Goal: Task Accomplishment & Management: Complete application form

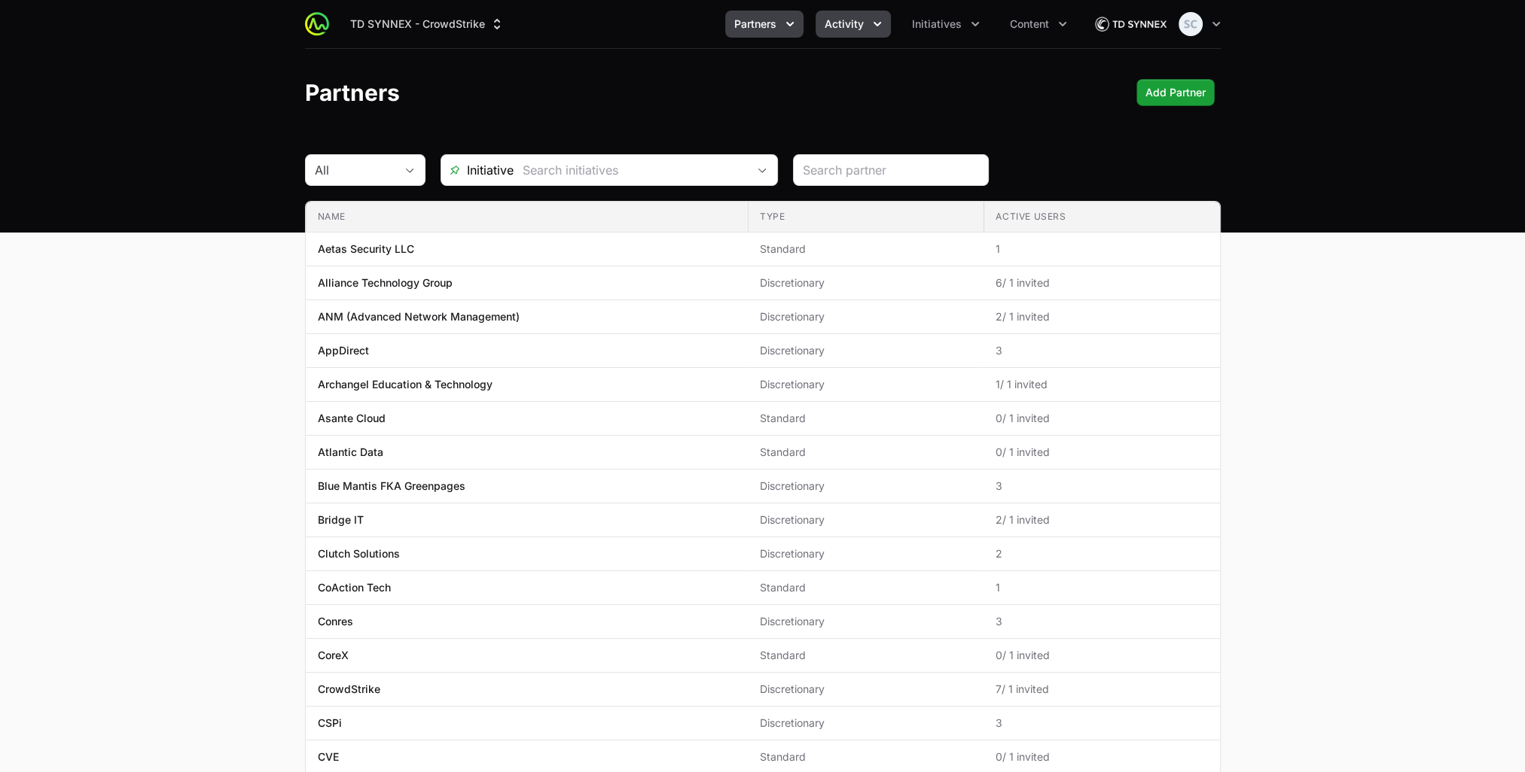
click at [848, 23] on span "Activity" at bounding box center [843, 24] width 39 height 15
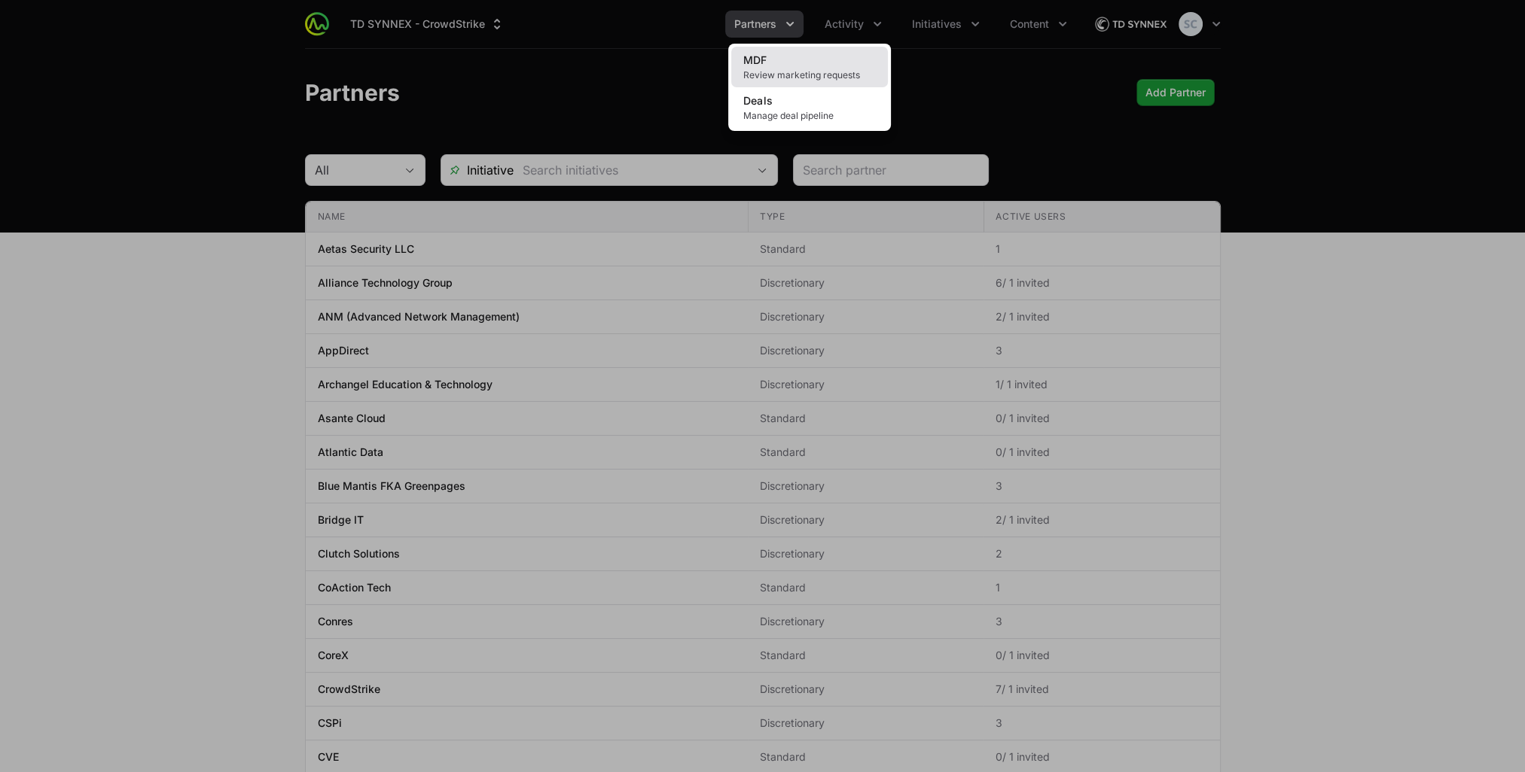
click at [858, 62] on link "MDF Review marketing requests" at bounding box center [809, 67] width 157 height 41
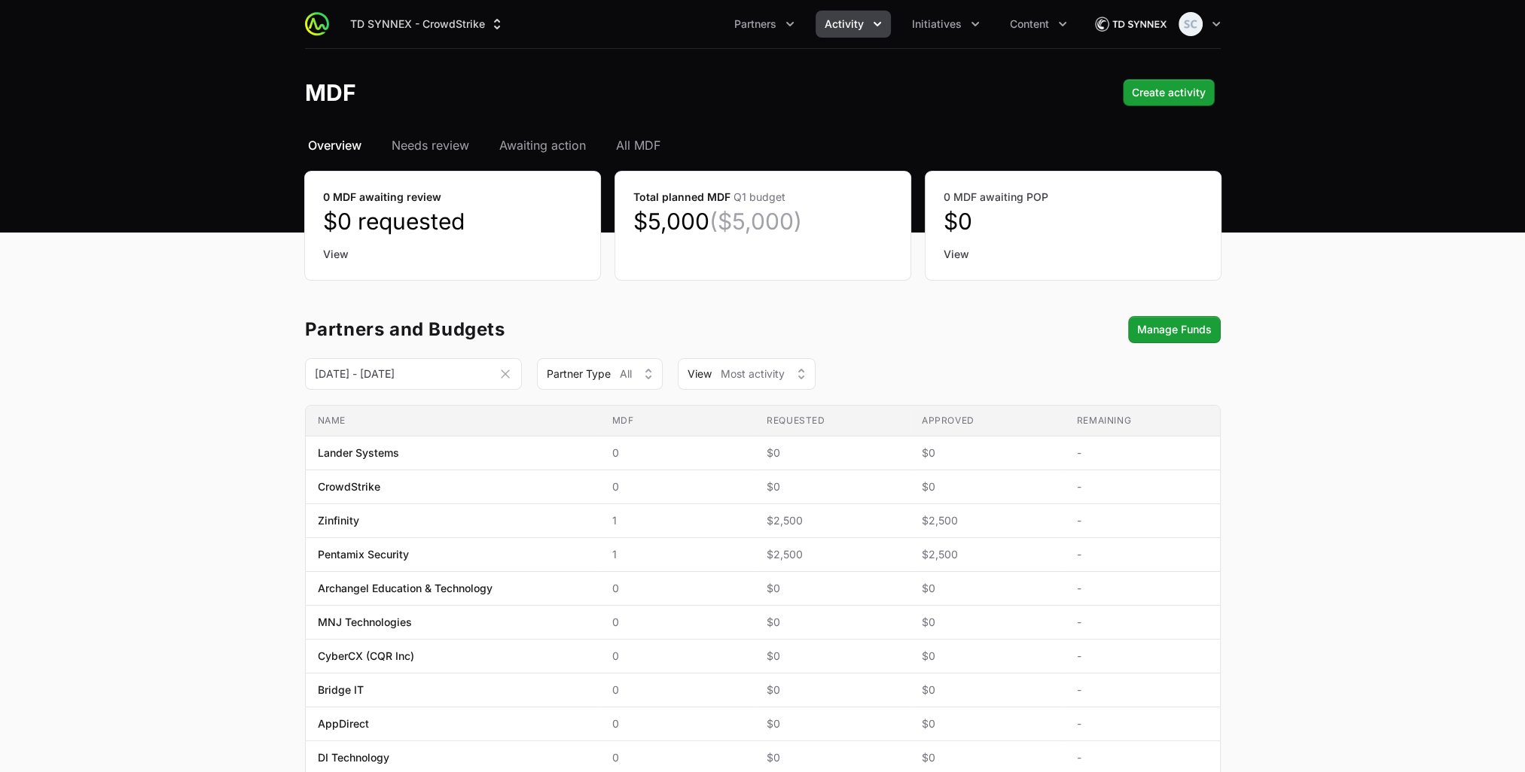
click at [882, 29] on icon "Activity menu" at bounding box center [877, 24] width 15 height 15
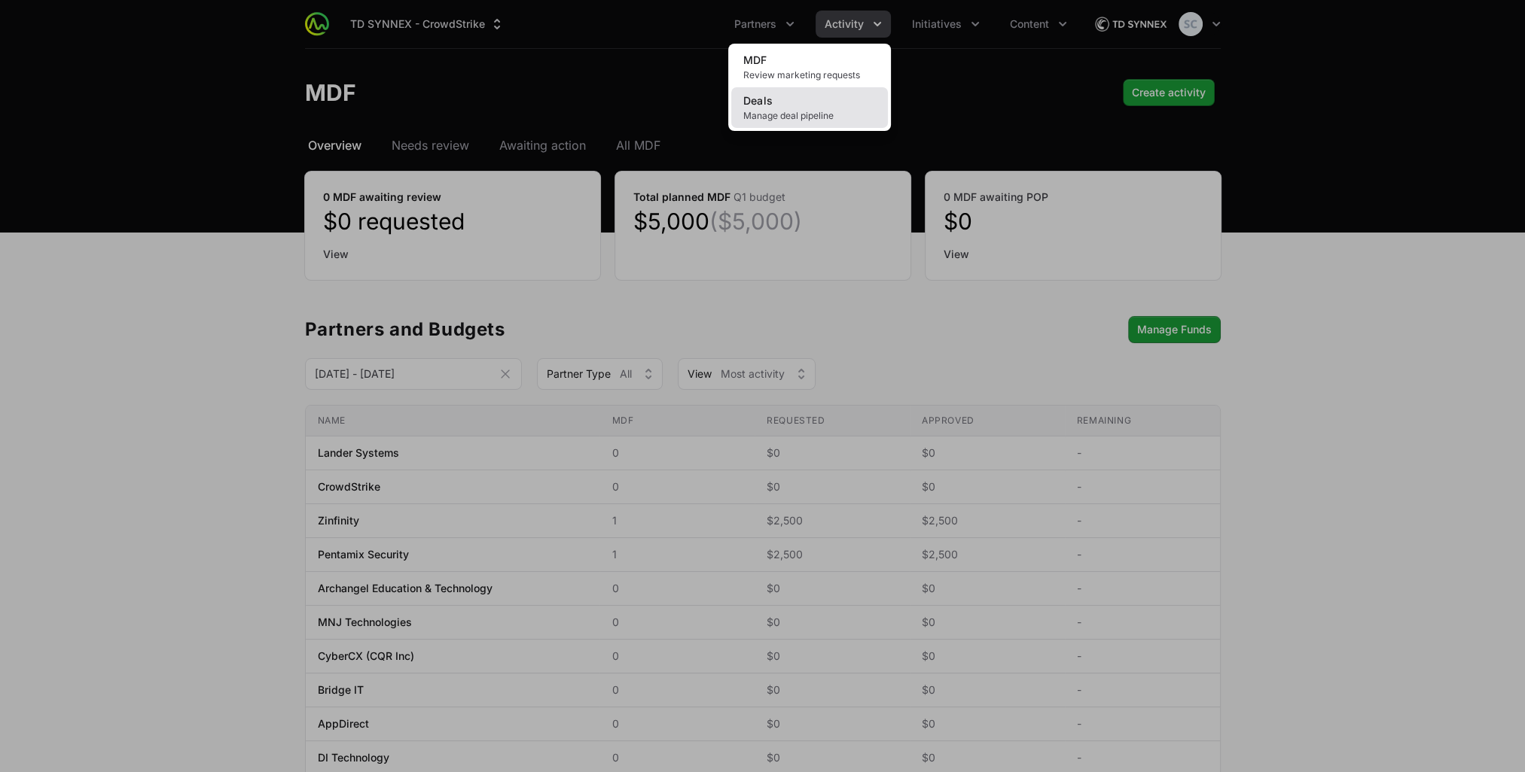
click at [830, 97] on link "Deals Manage deal pipeline" at bounding box center [809, 107] width 157 height 41
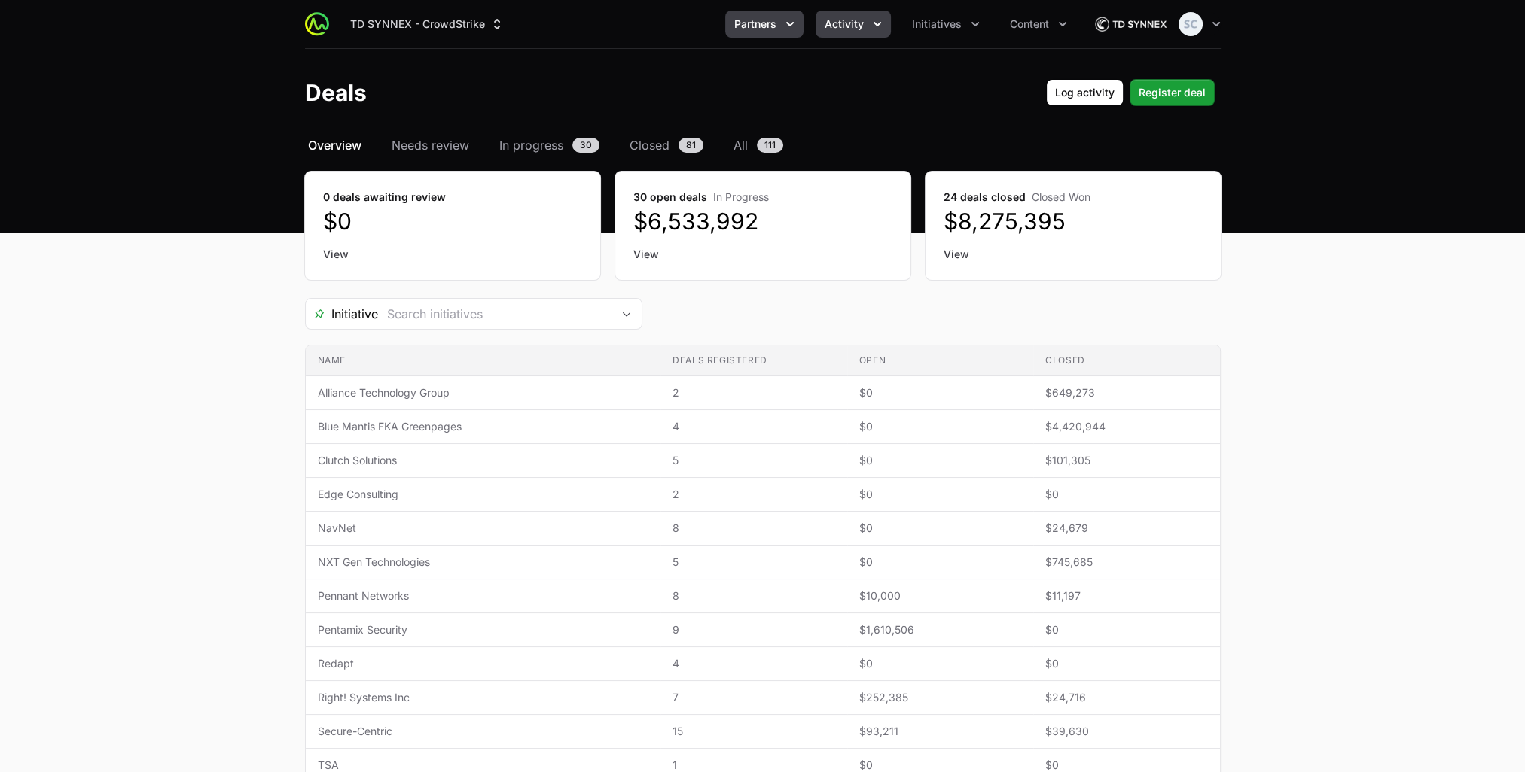
click at [761, 26] on span "Partners" at bounding box center [755, 24] width 42 height 15
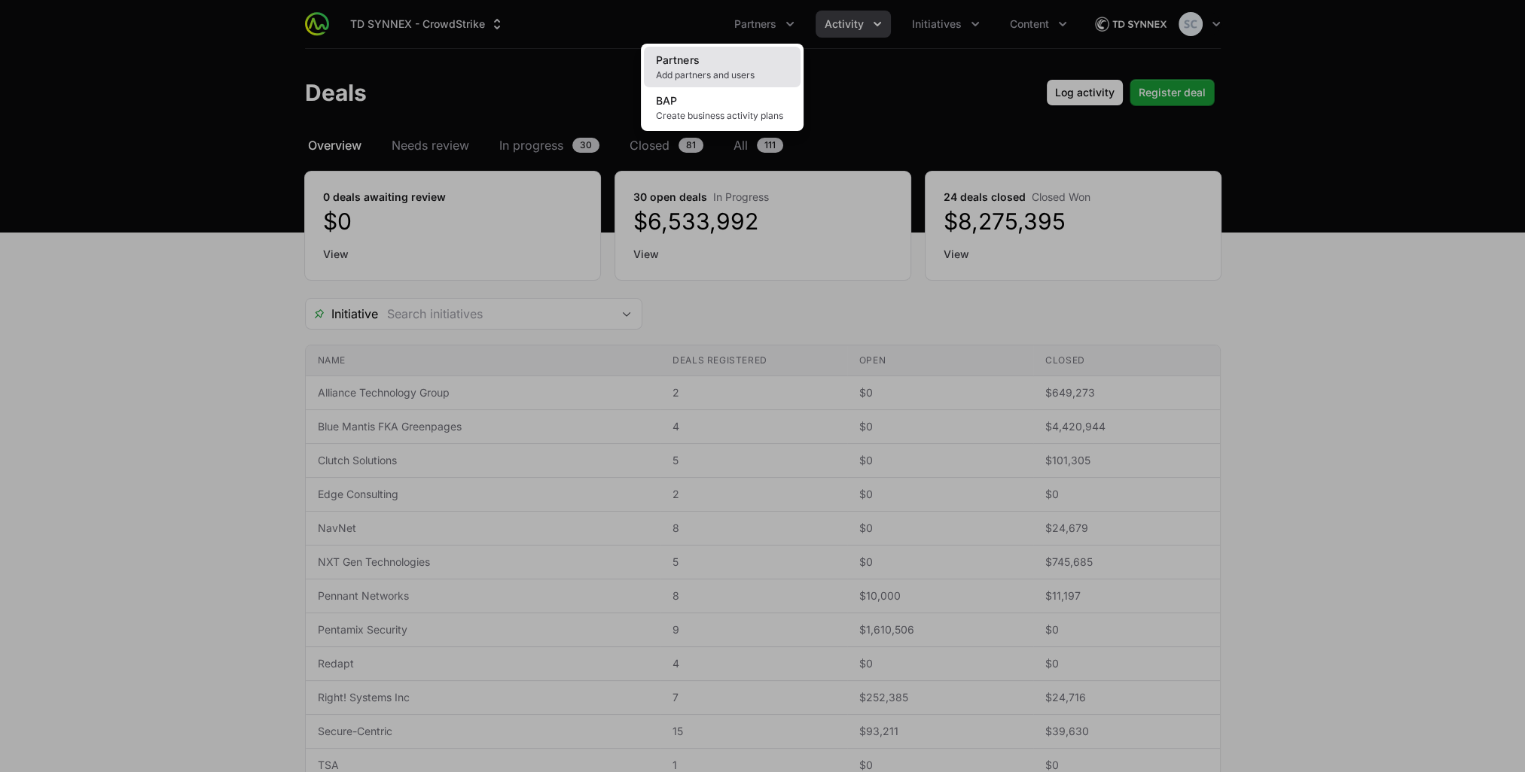
click at [729, 76] on span "Add partners and users" at bounding box center [722, 75] width 133 height 12
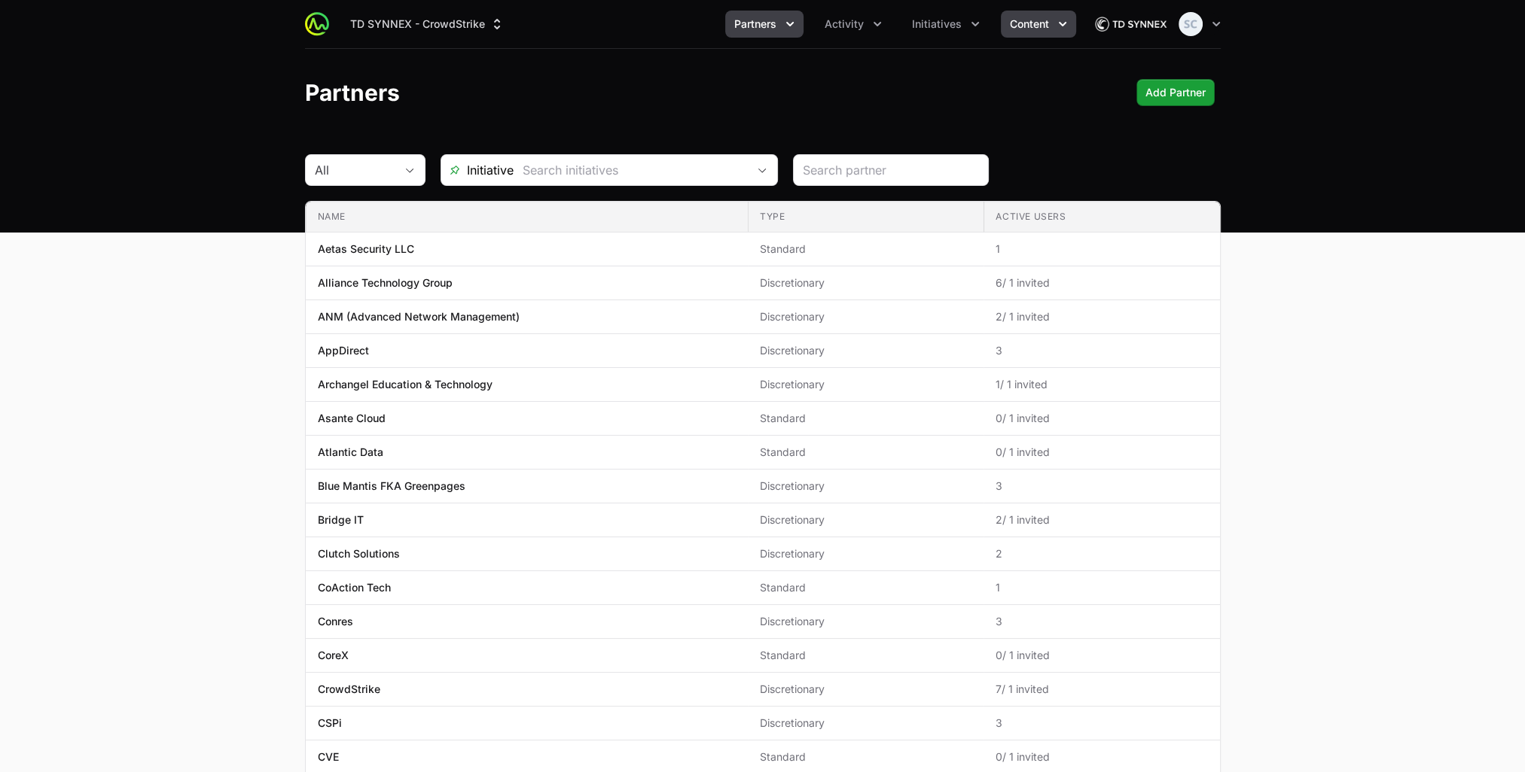
click at [1068, 21] on icon "Content menu" at bounding box center [1062, 24] width 15 height 15
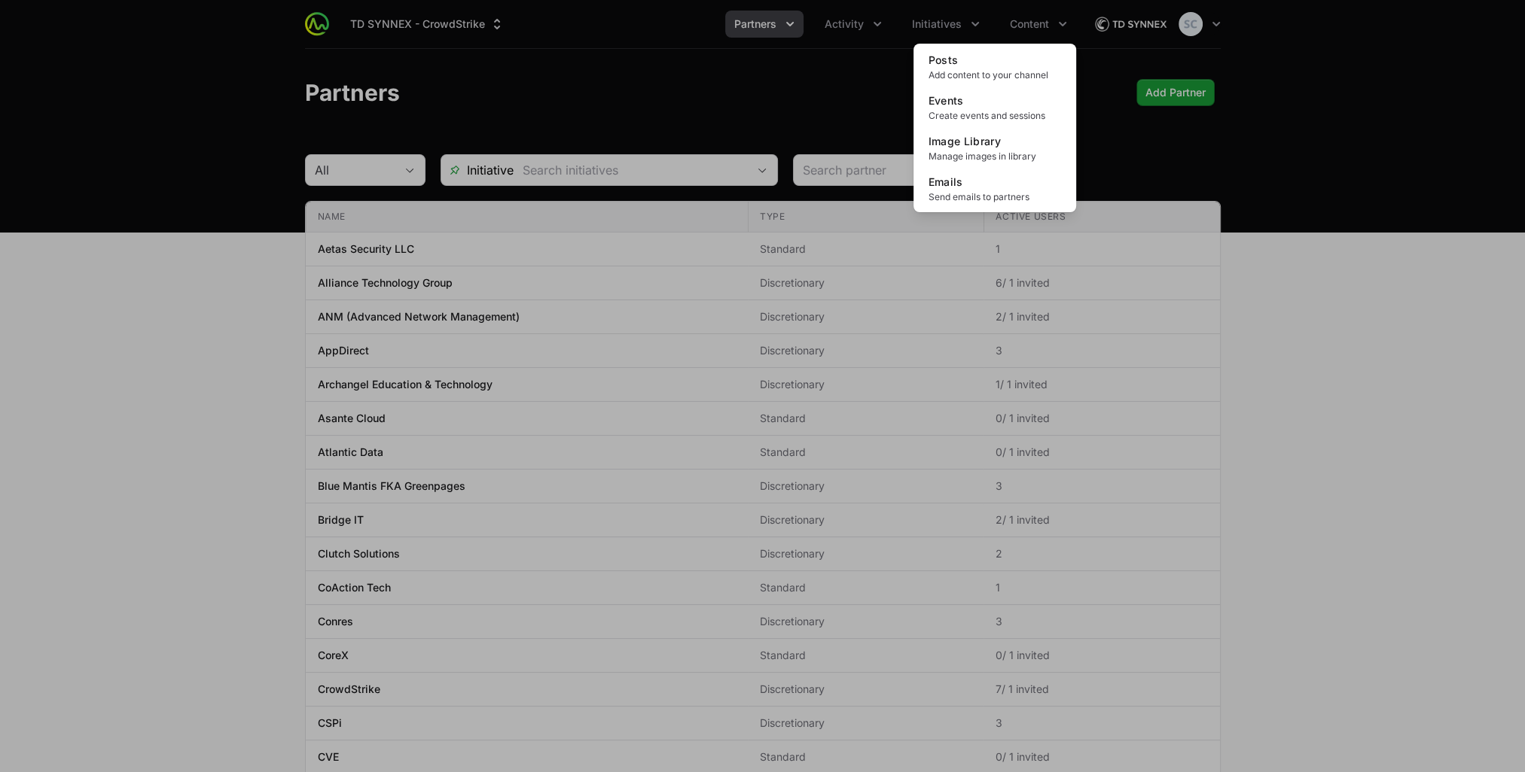
click at [885, 100] on div "Content menu" at bounding box center [762, 386] width 1525 height 772
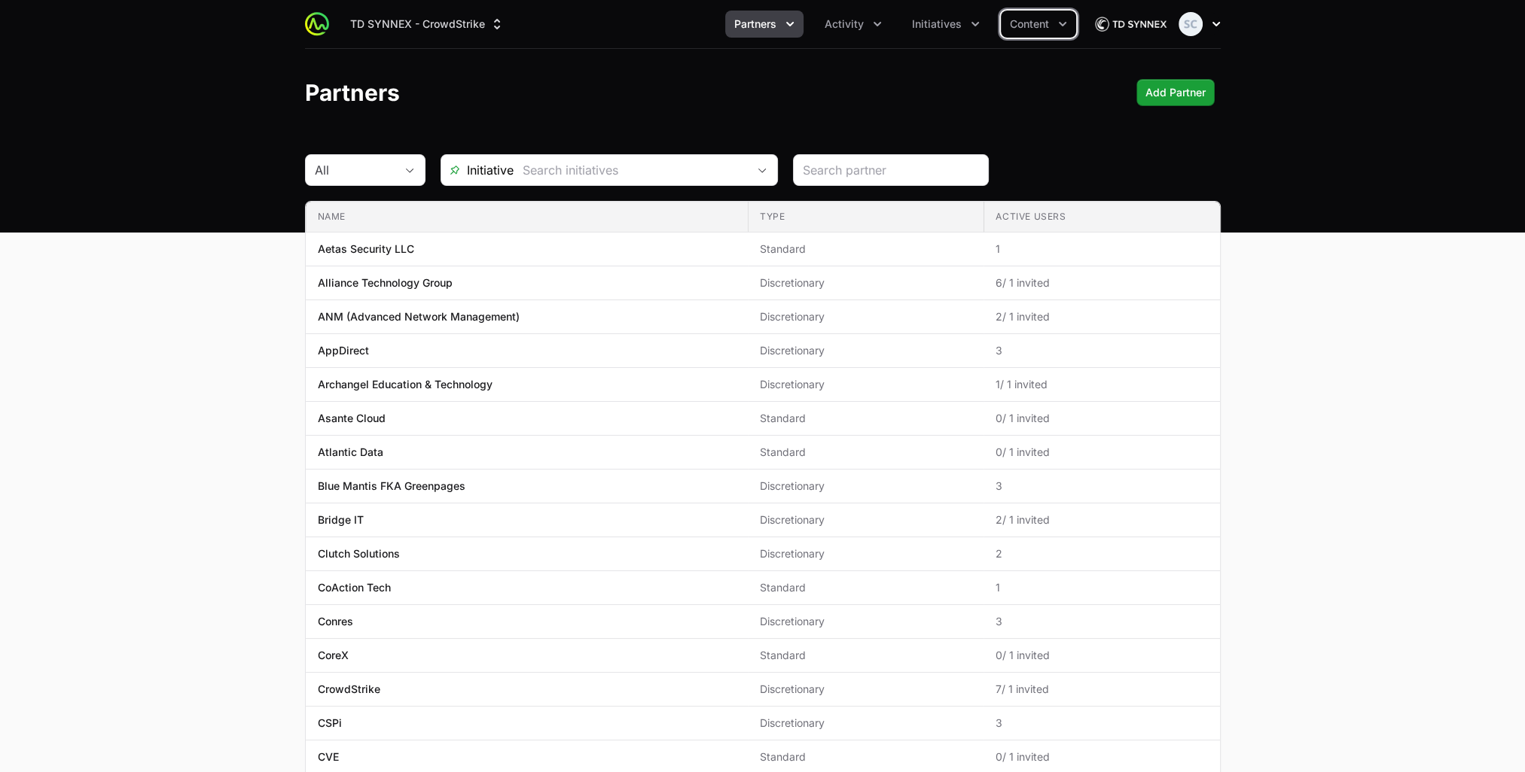
click at [1216, 24] on icon "button" at bounding box center [1216, 24] width 8 height 5
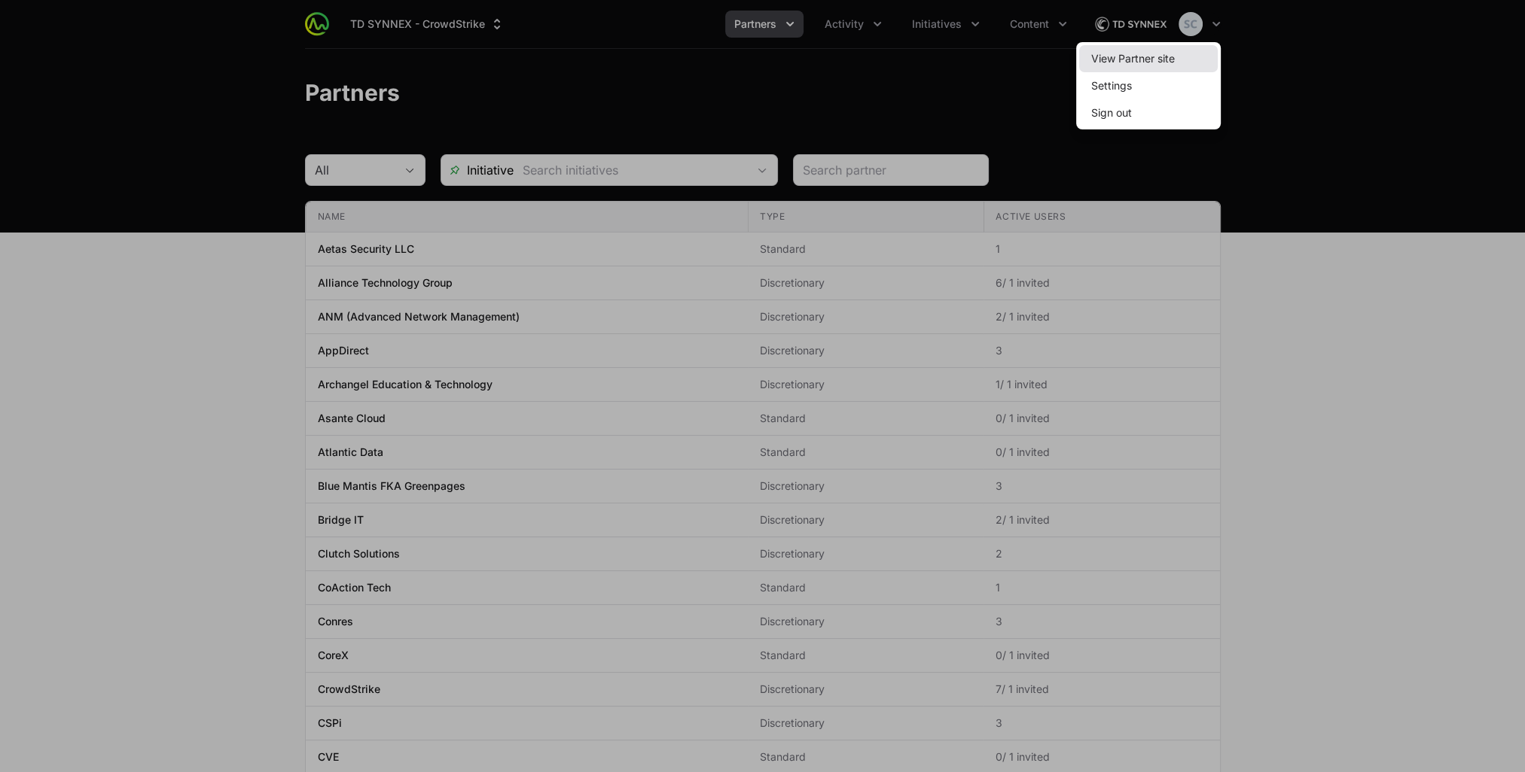
click at [1178, 62] on link "View Partner site" at bounding box center [1148, 58] width 139 height 27
click at [261, 93] on div at bounding box center [762, 386] width 1525 height 772
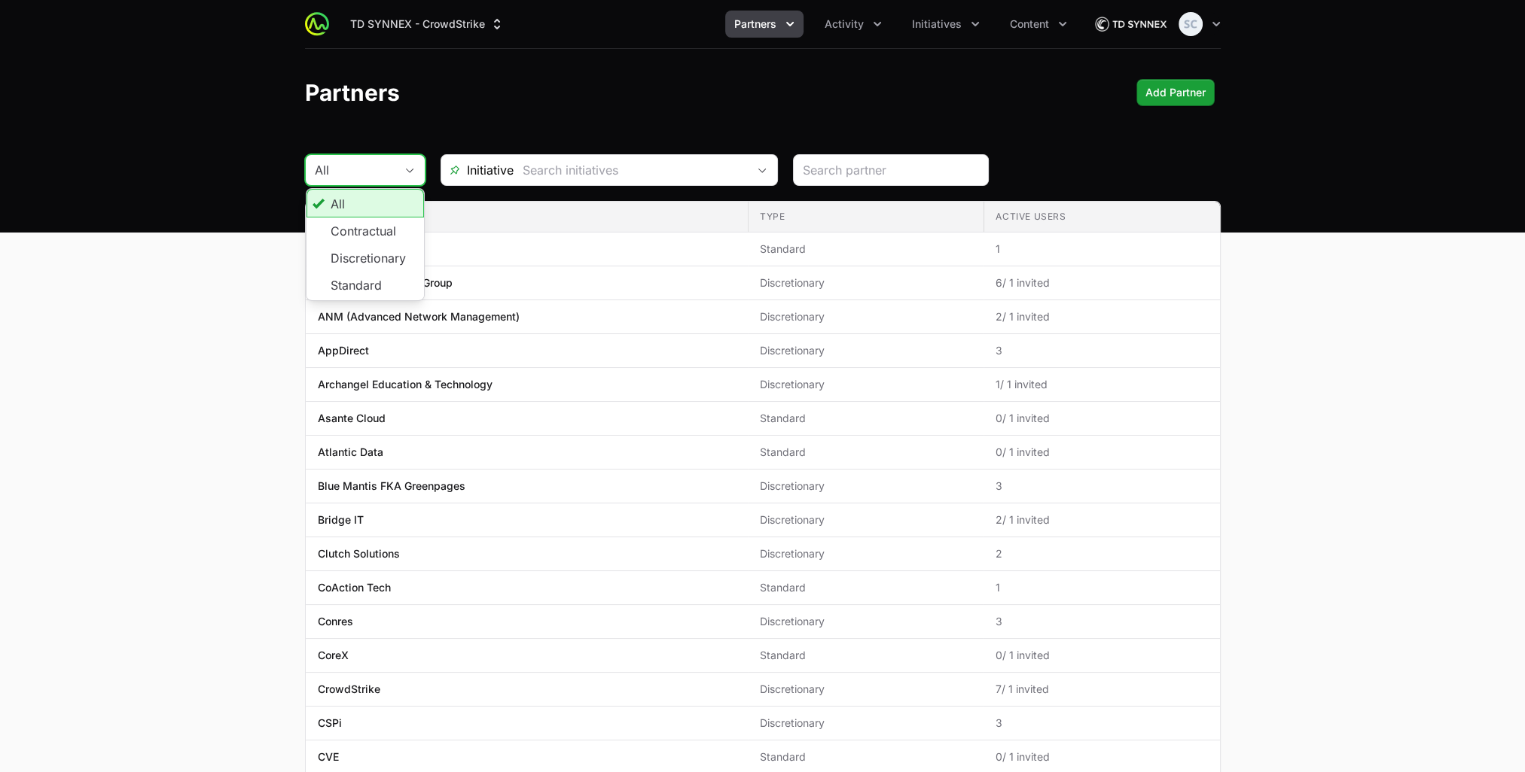
click at [350, 163] on div "All" at bounding box center [355, 170] width 80 height 18
click at [210, 175] on main "All All Contractual Discretionary Standard Initiative Name Type Active Users Na…" at bounding box center [762, 573] width 1525 height 839
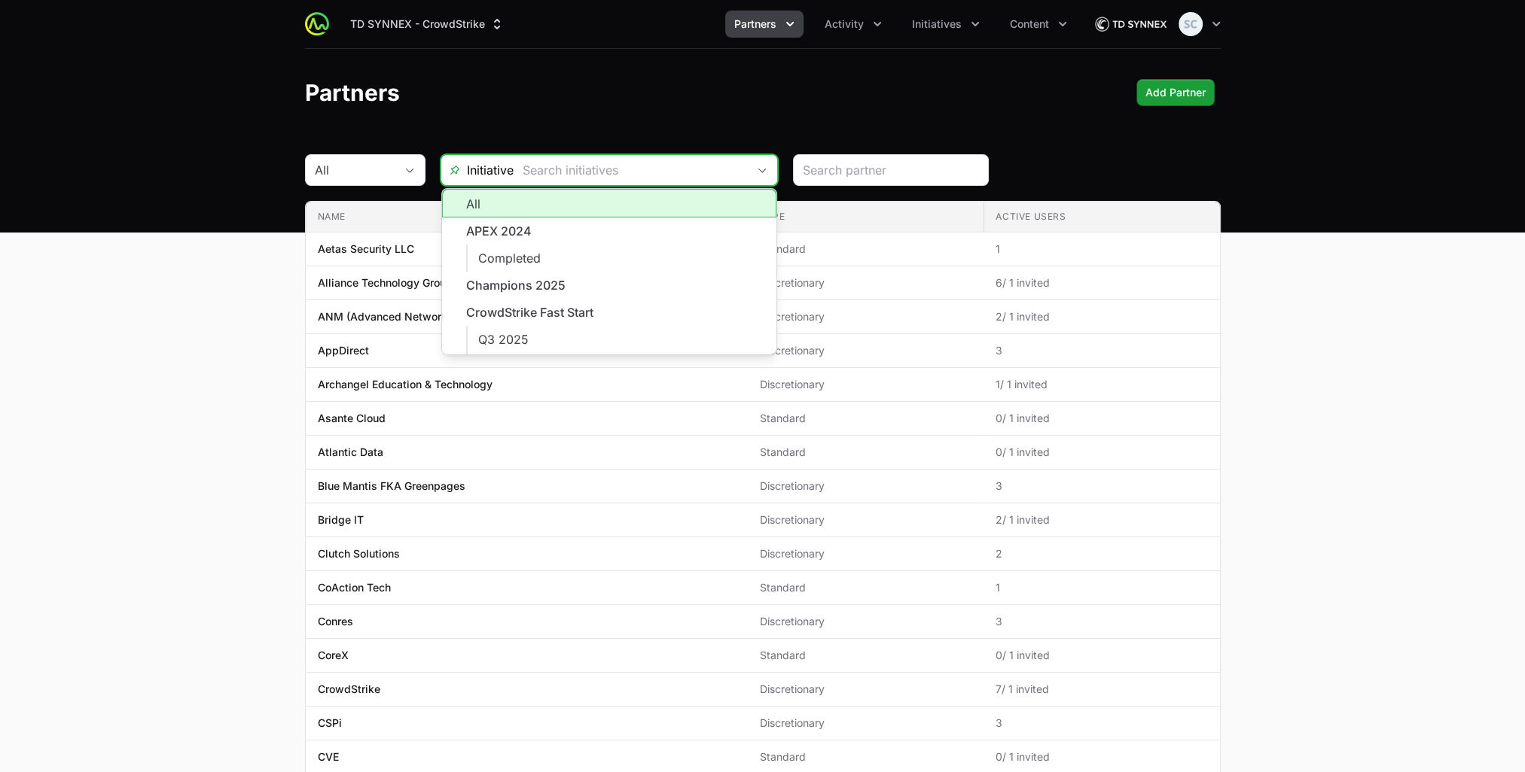
click at [602, 176] on input "text" at bounding box center [629, 170] width 233 height 30
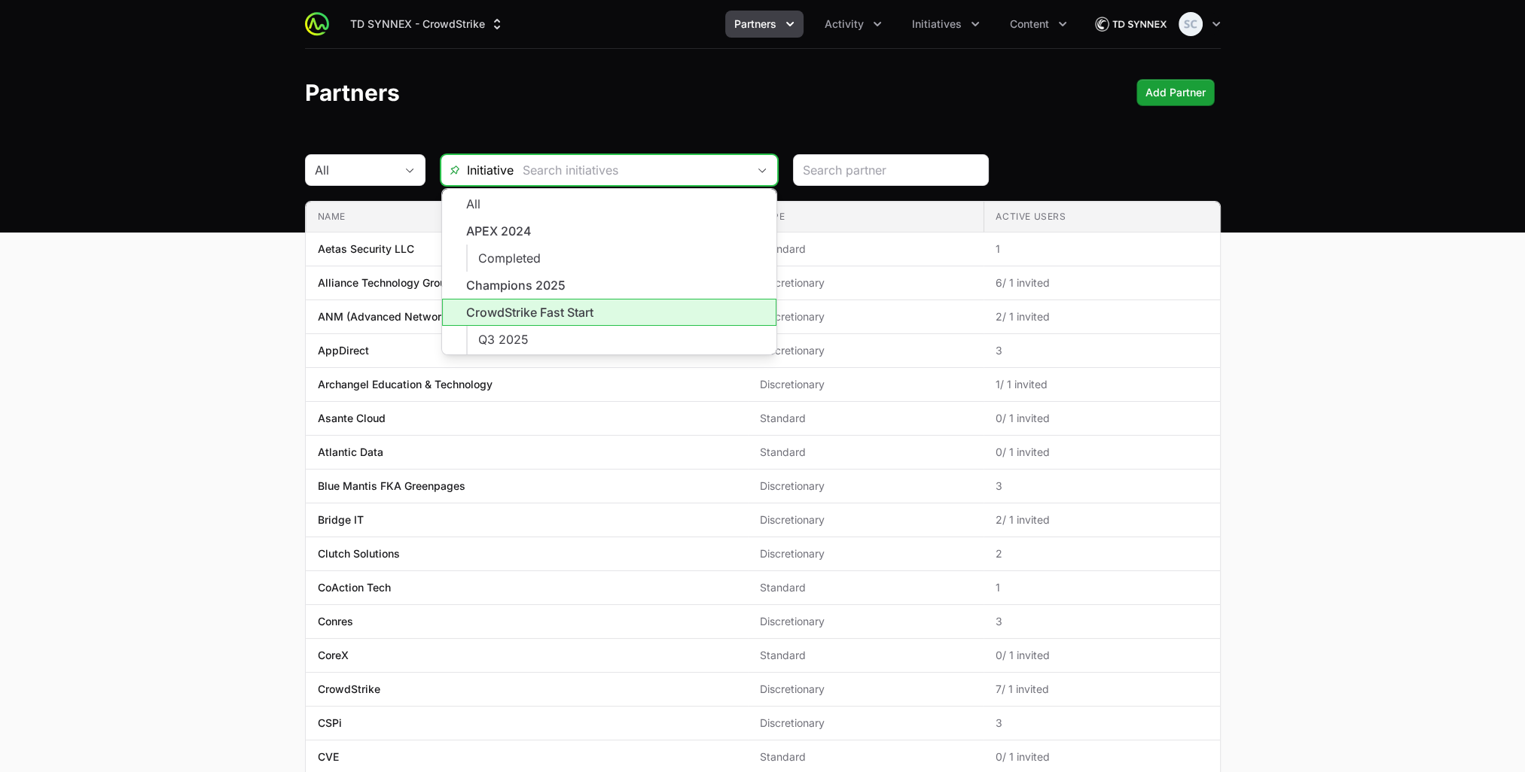
click at [577, 320] on li "CrowdStrike Fast Start" at bounding box center [609, 312] width 334 height 27
type input "CrowdStrike Fast Start"
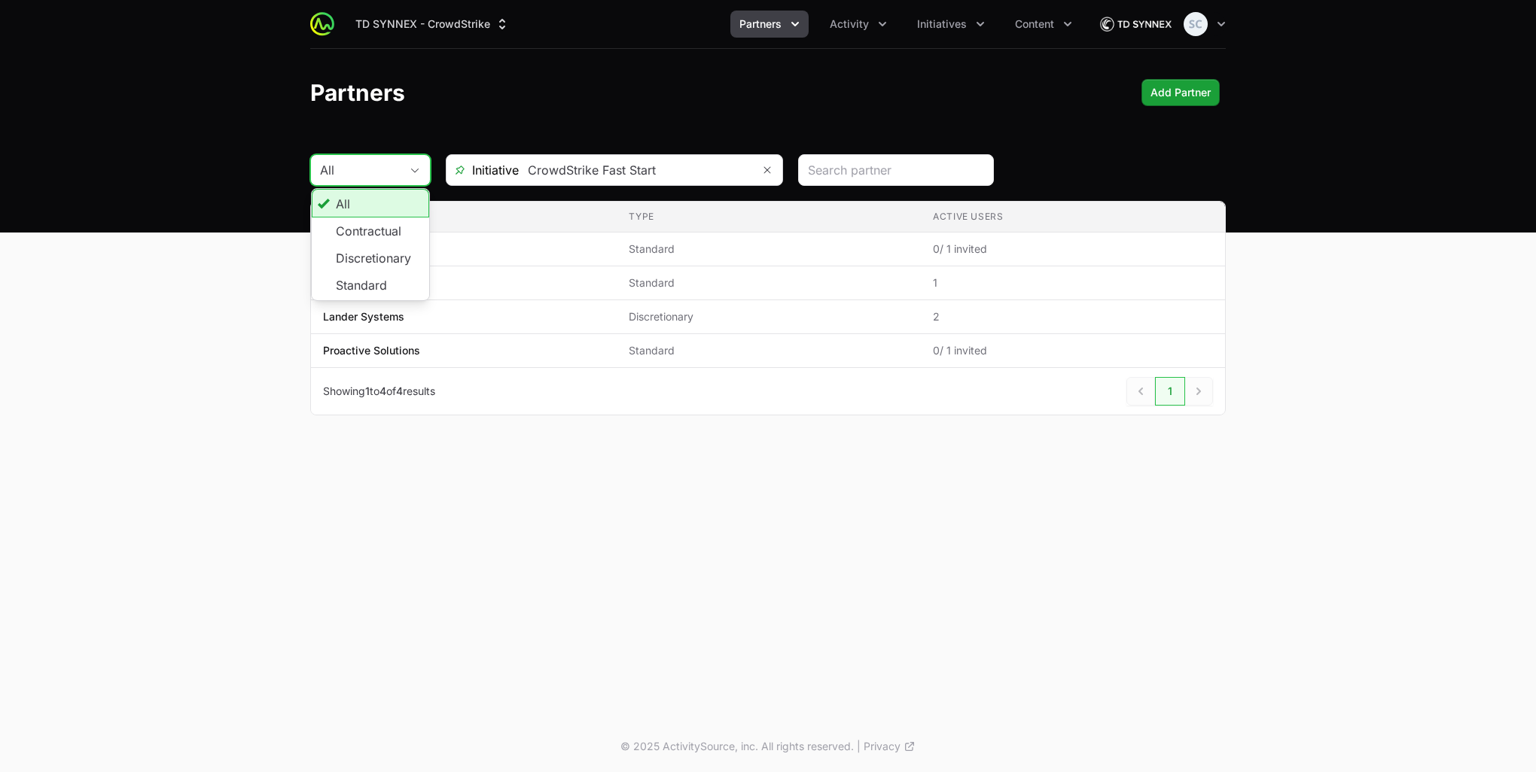
click at [415, 173] on button "All" at bounding box center [370, 170] width 119 height 30
click at [702, 166] on input "text" at bounding box center [635, 170] width 233 height 30
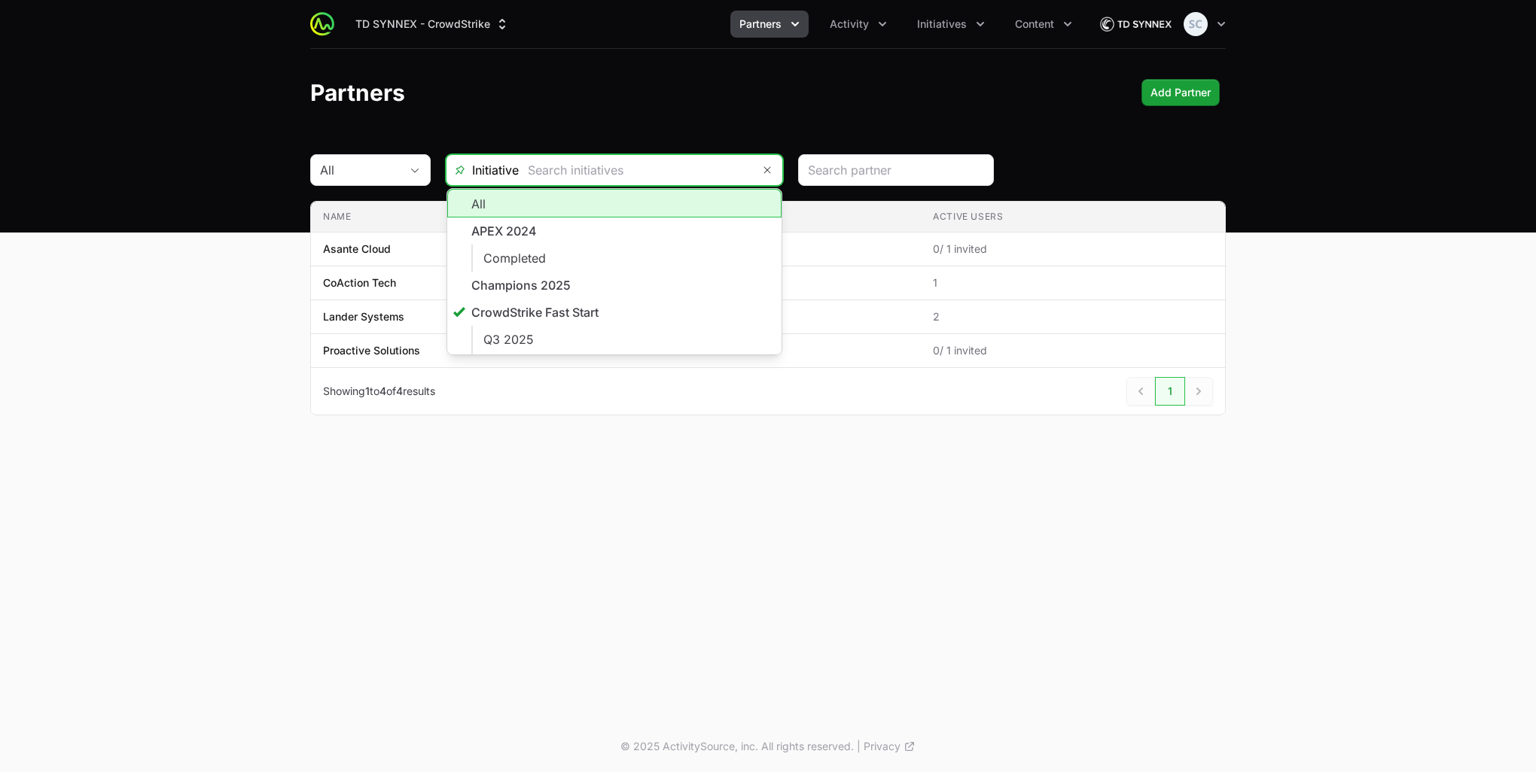
click at [569, 212] on li "All" at bounding box center [614, 203] width 334 height 29
type input "All"
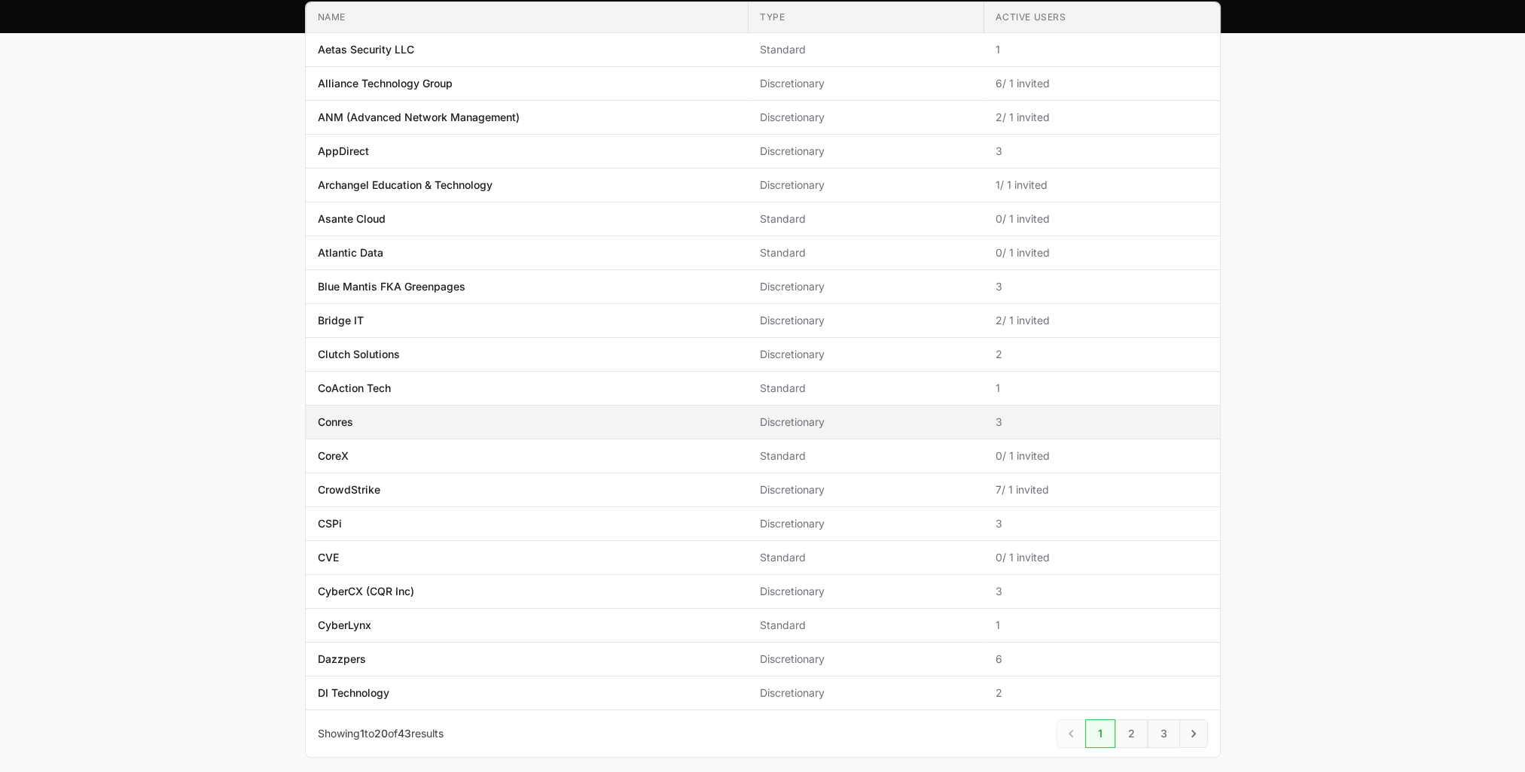
scroll to position [226, 0]
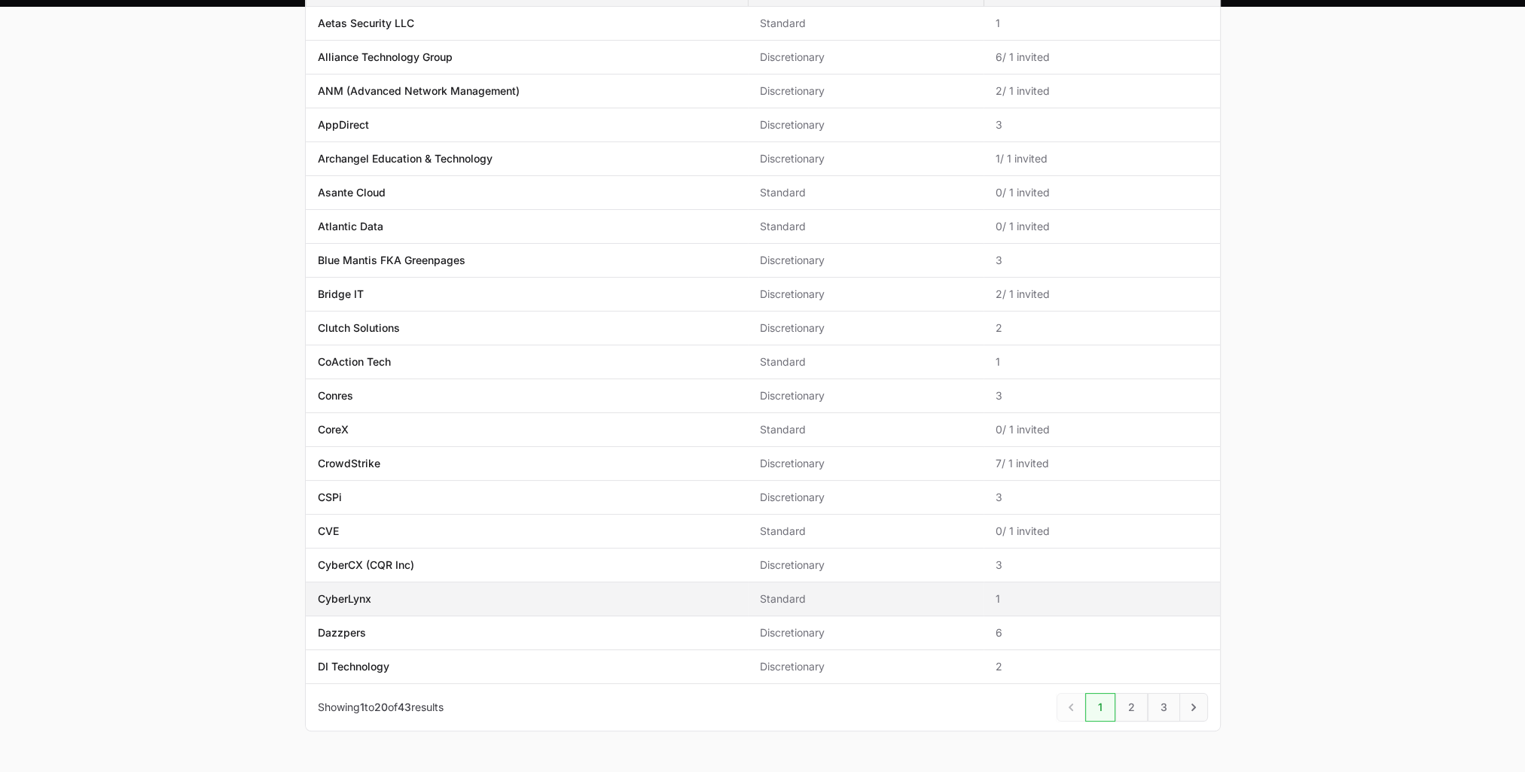
click at [648, 587] on td "Name CyberLynx" at bounding box center [527, 600] width 442 height 34
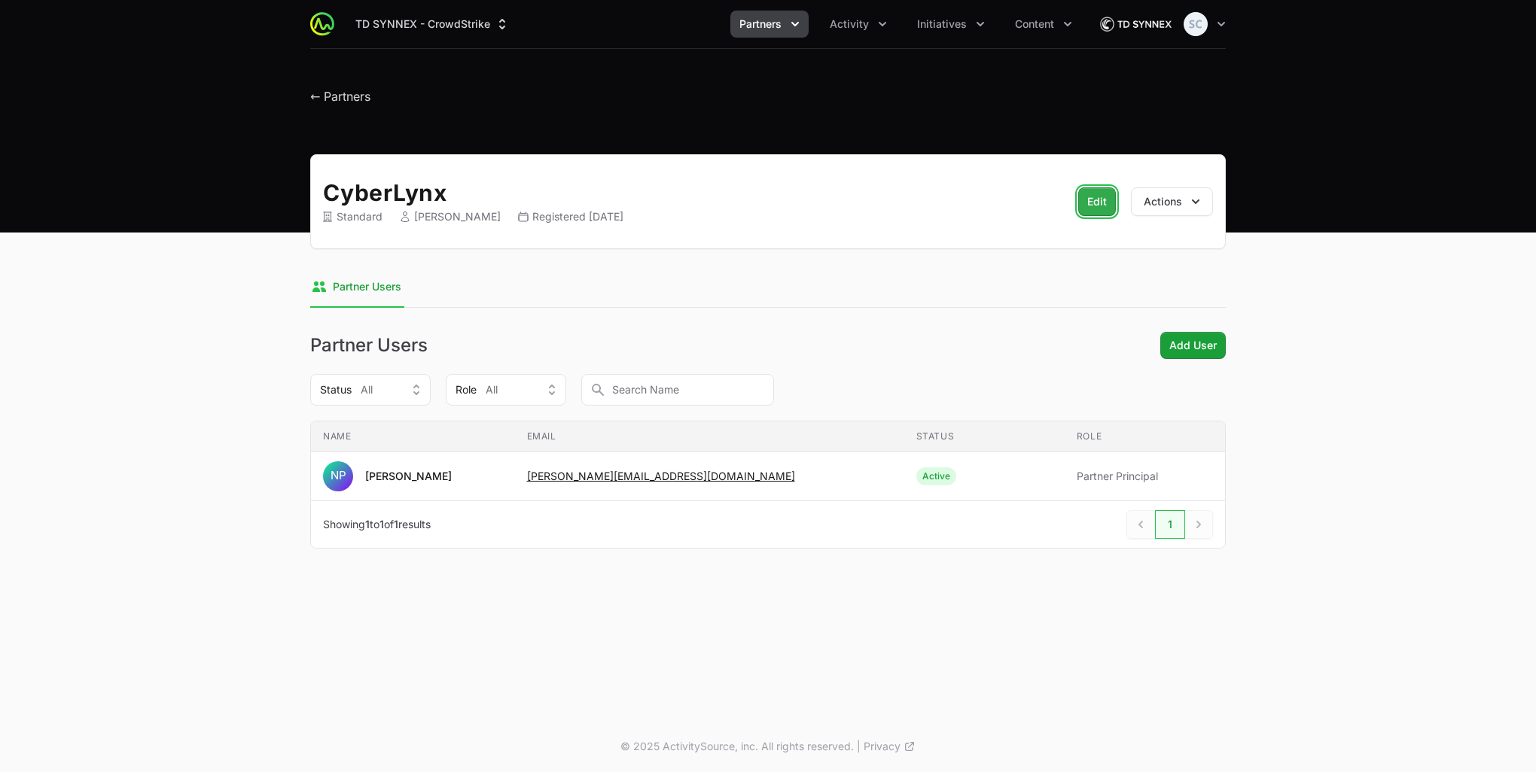
click at [1093, 205] on span "Edit" at bounding box center [1097, 202] width 20 height 20
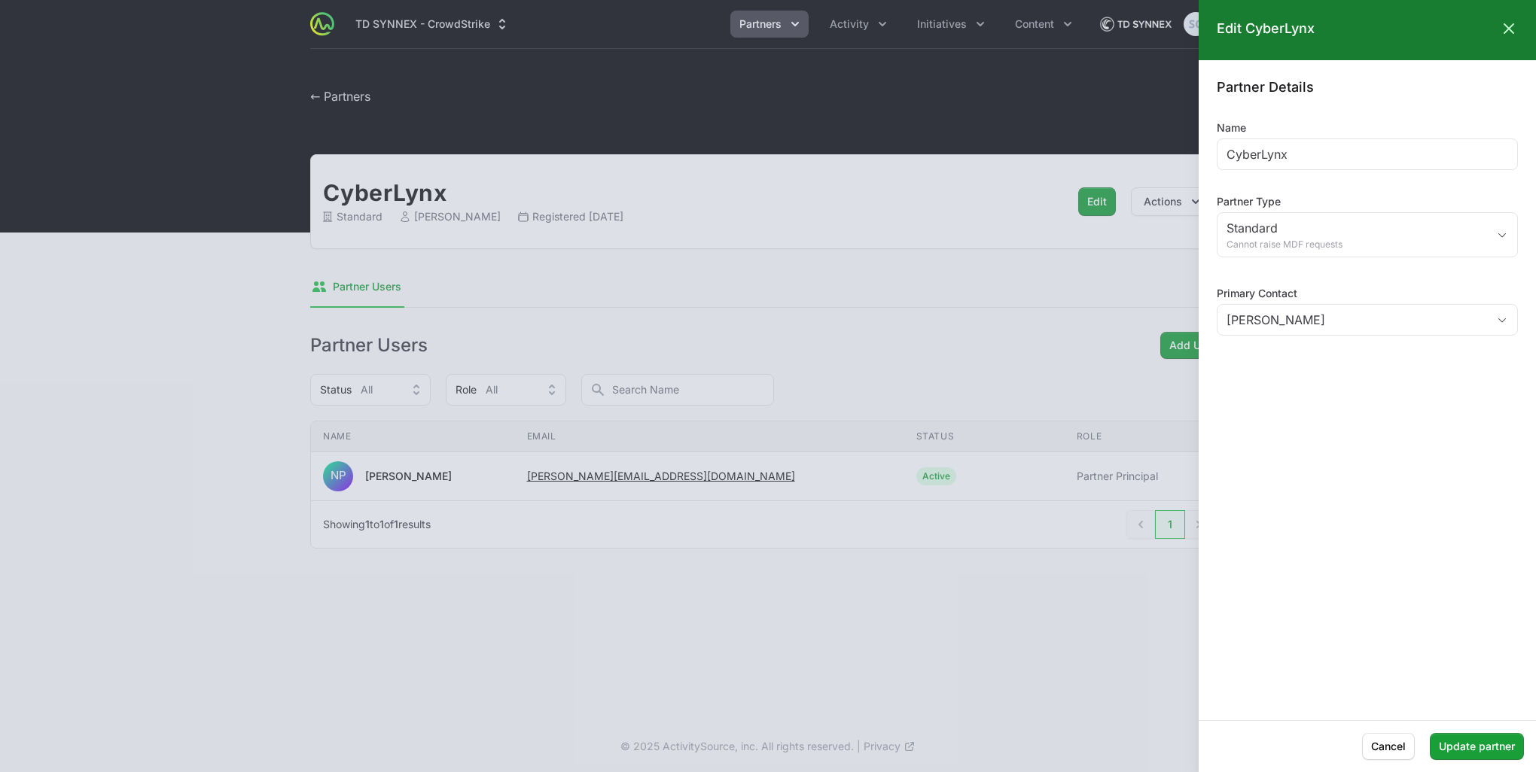
click at [958, 282] on div at bounding box center [768, 386] width 1536 height 772
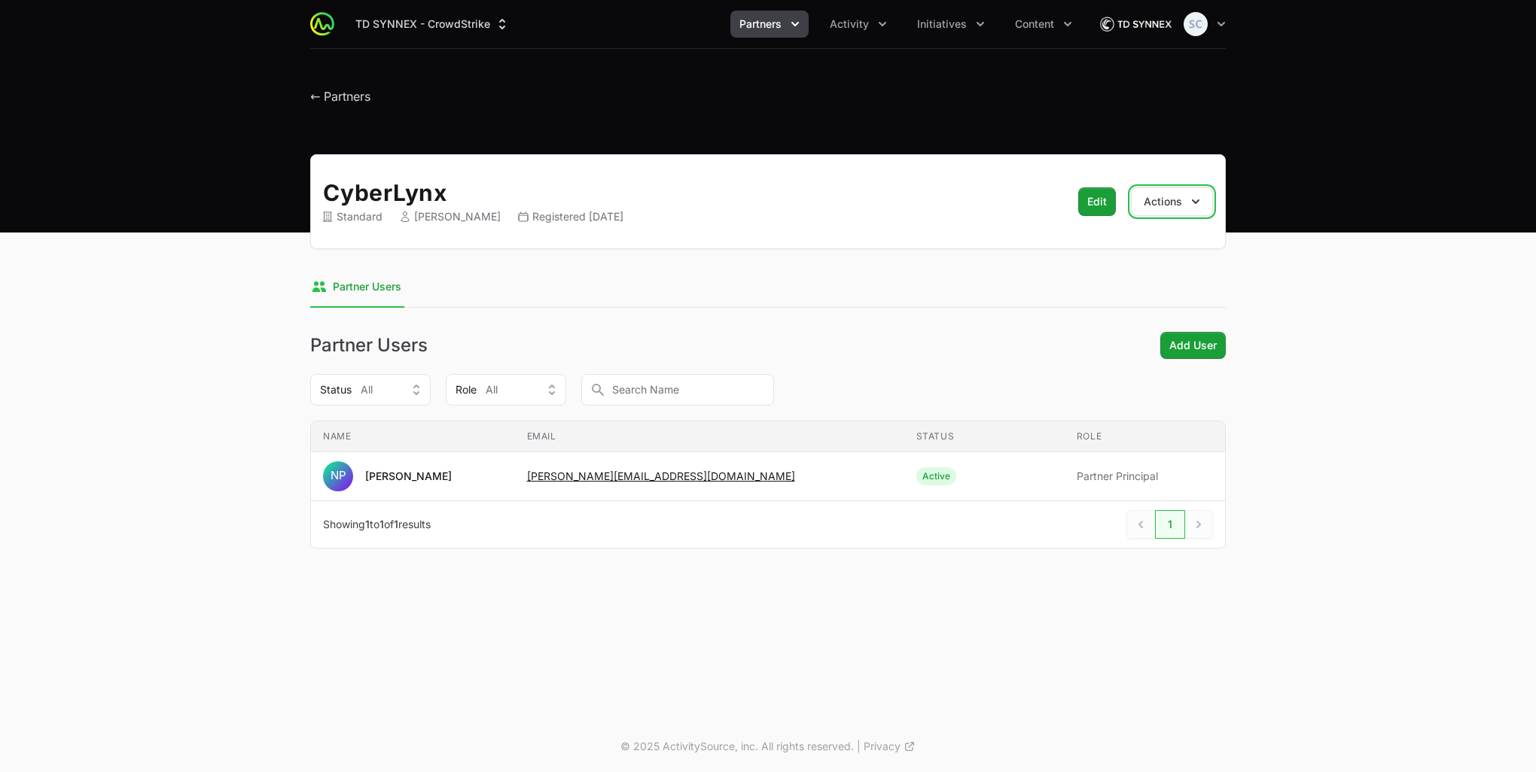
click at [1171, 200] on button "Actions" at bounding box center [1172, 201] width 82 height 29
click at [1325, 230] on main "CyberLynx Standard [PERSON_NAME] Registered [DATE] Edit Edit Actions Deactivate…" at bounding box center [768, 369] width 1536 height 431
click at [518, 391] on div "Role All" at bounding box center [495, 389] width 80 height 15
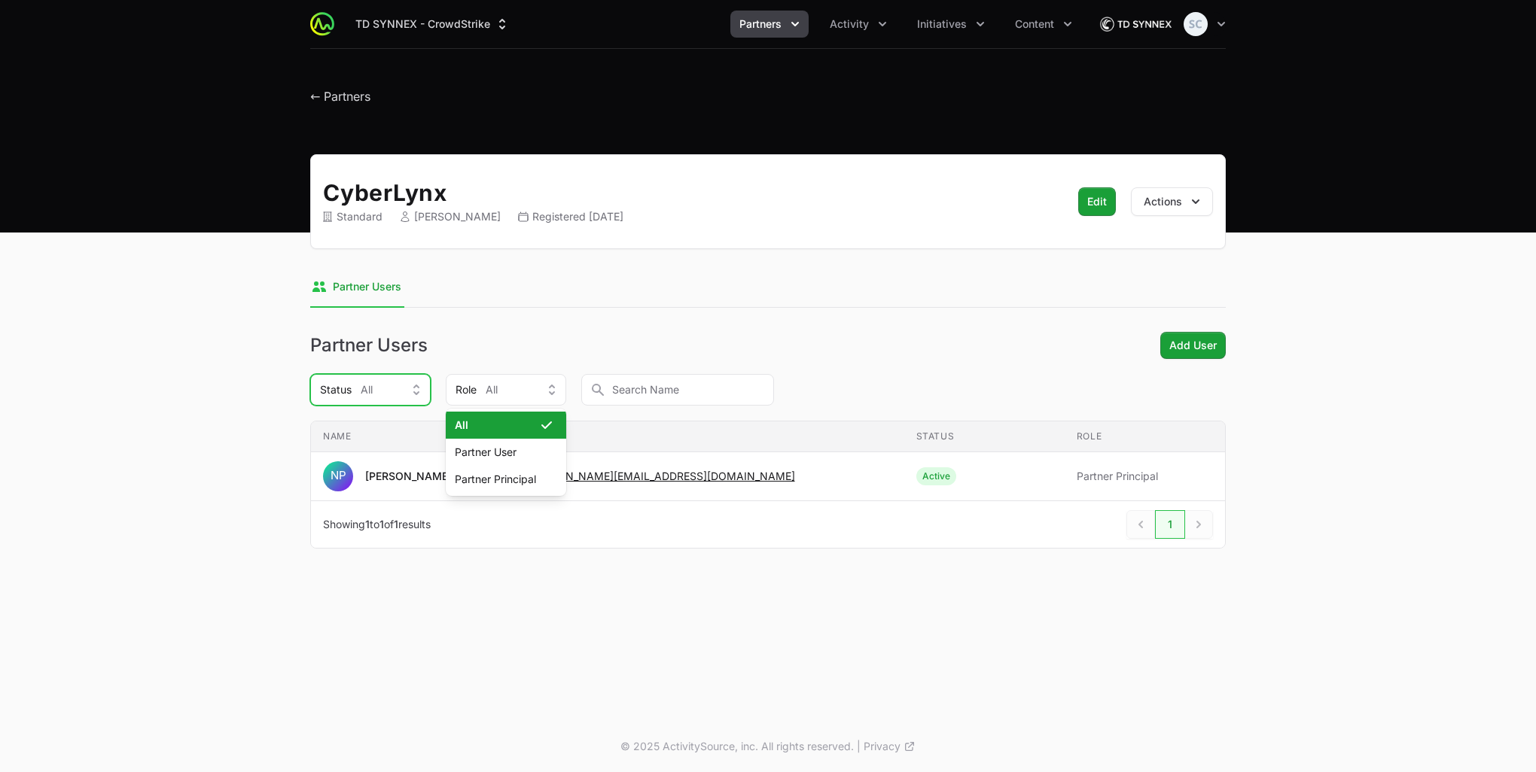
click at [376, 382] on div "Status All" at bounding box center [360, 389] width 80 height 15
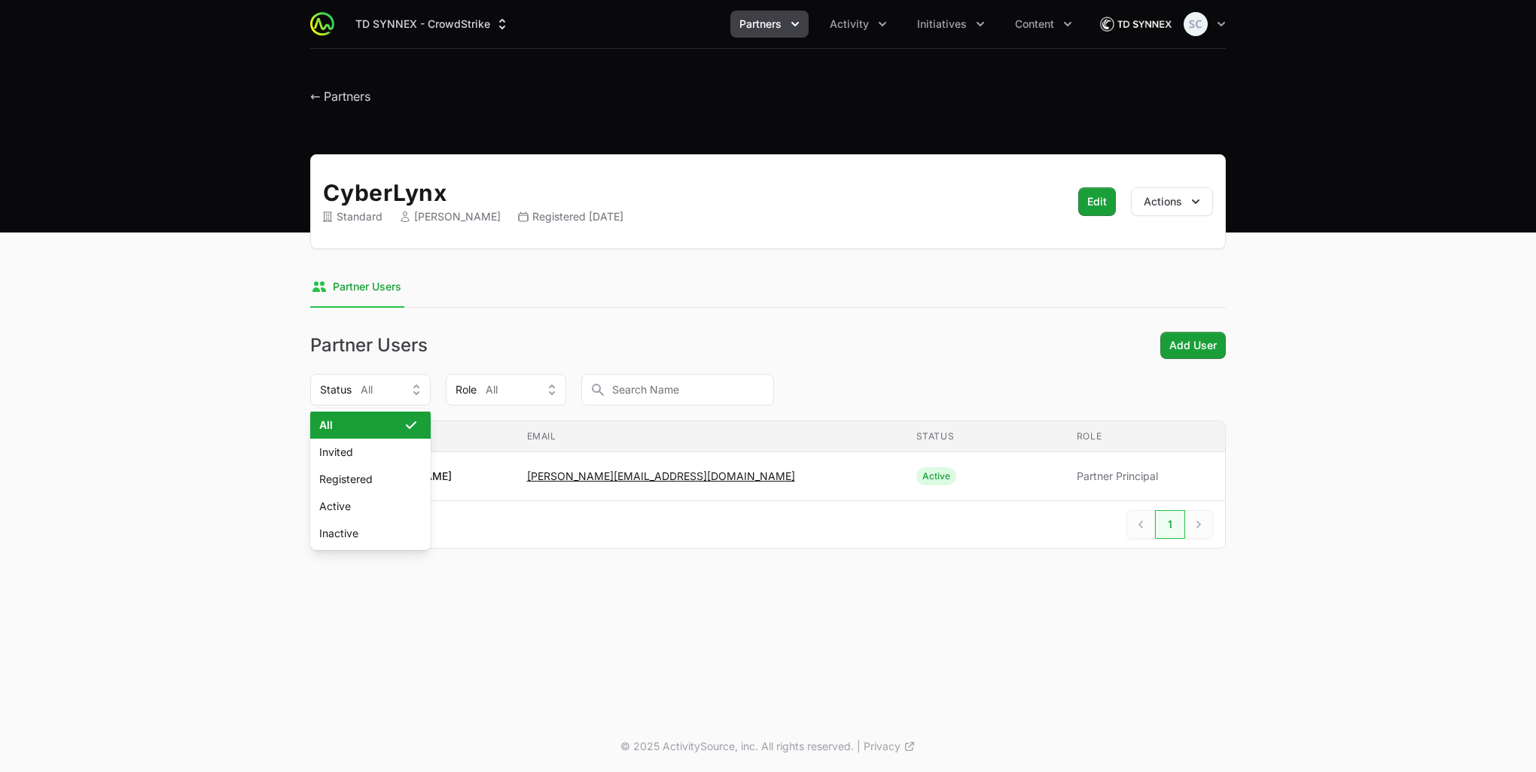
click at [251, 385] on main "CyberLynx Standard [PERSON_NAME] Registered [DATE] Edit Edit Actions Select a t…" at bounding box center [768, 369] width 1536 height 431
click at [327, 89] on span "← Partners" at bounding box center [340, 96] width 60 height 15
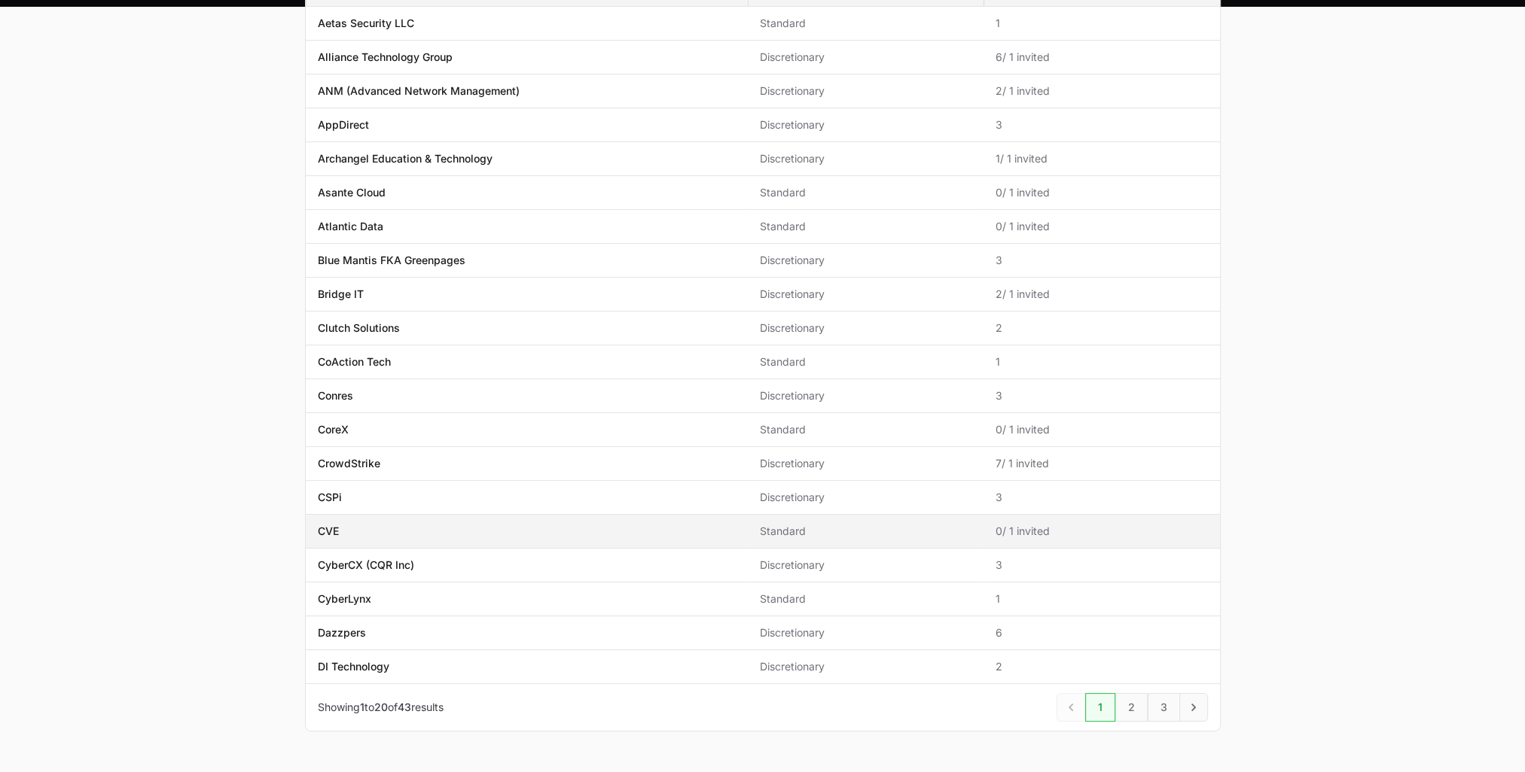
scroll to position [268, 0]
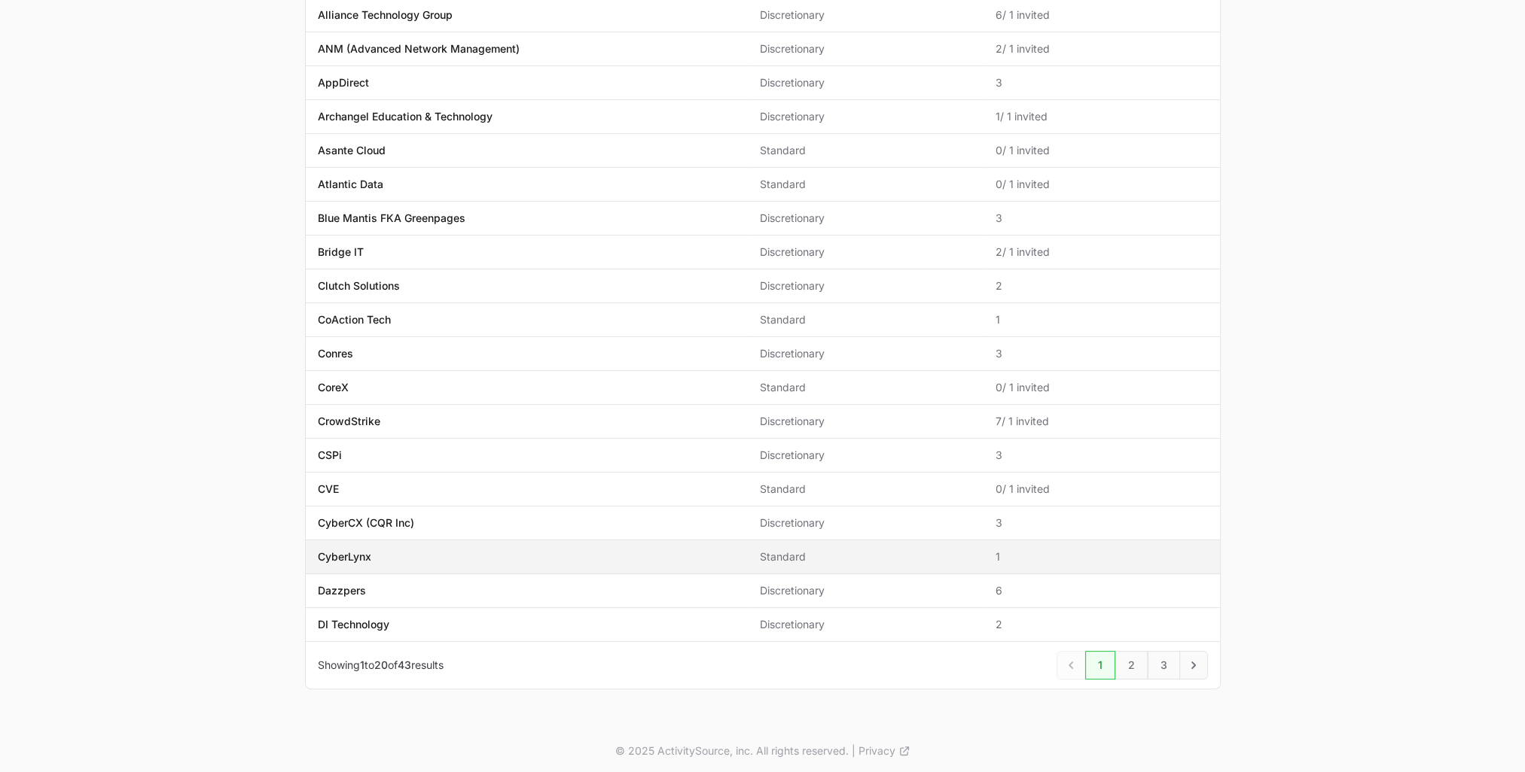
drag, startPoint x: 566, startPoint y: 550, endPoint x: 507, endPoint y: 553, distance: 59.6
click at [507, 553] on span "CyberLynx" at bounding box center [527, 557] width 418 height 15
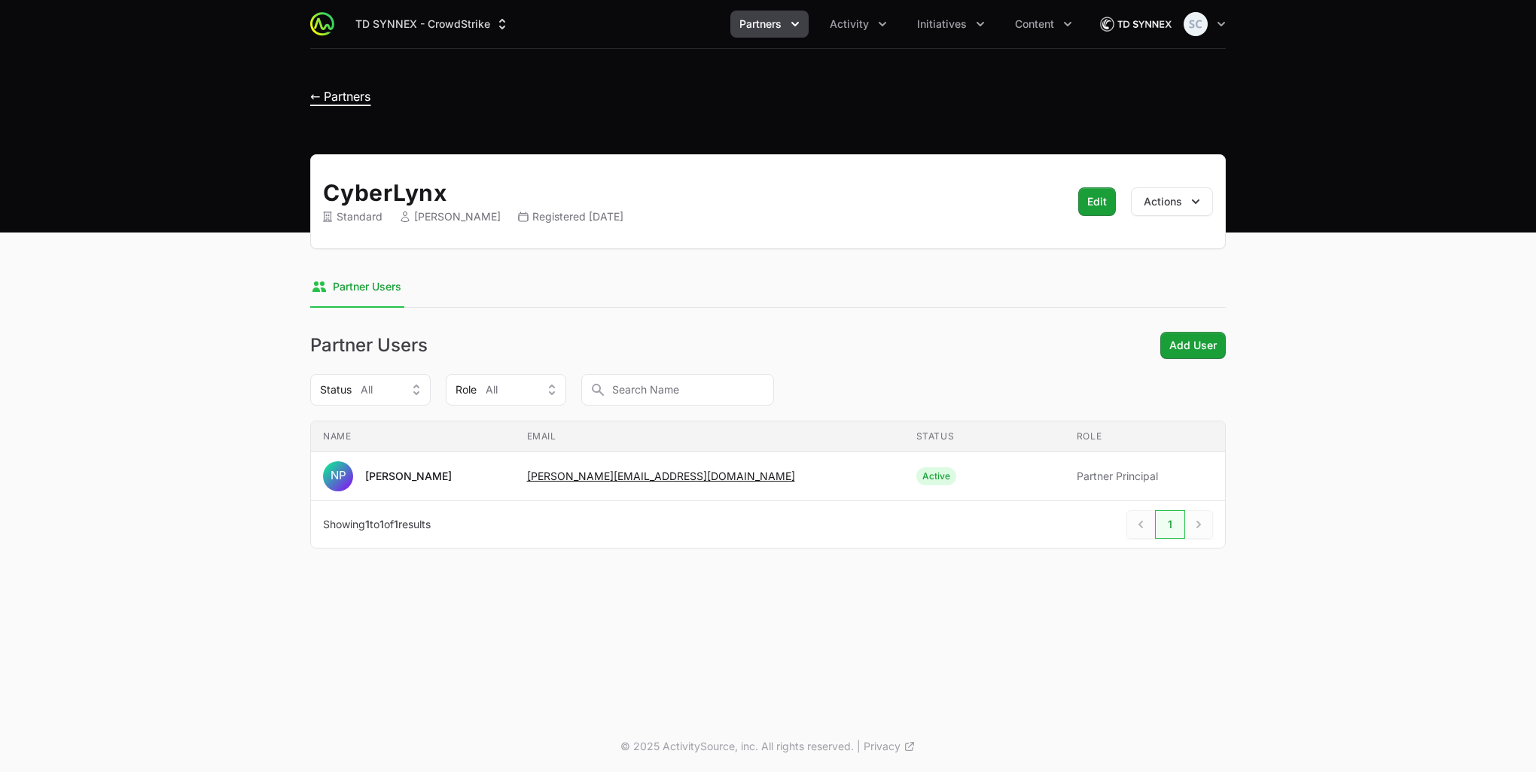
click at [359, 97] on span "← Partners" at bounding box center [340, 96] width 60 height 15
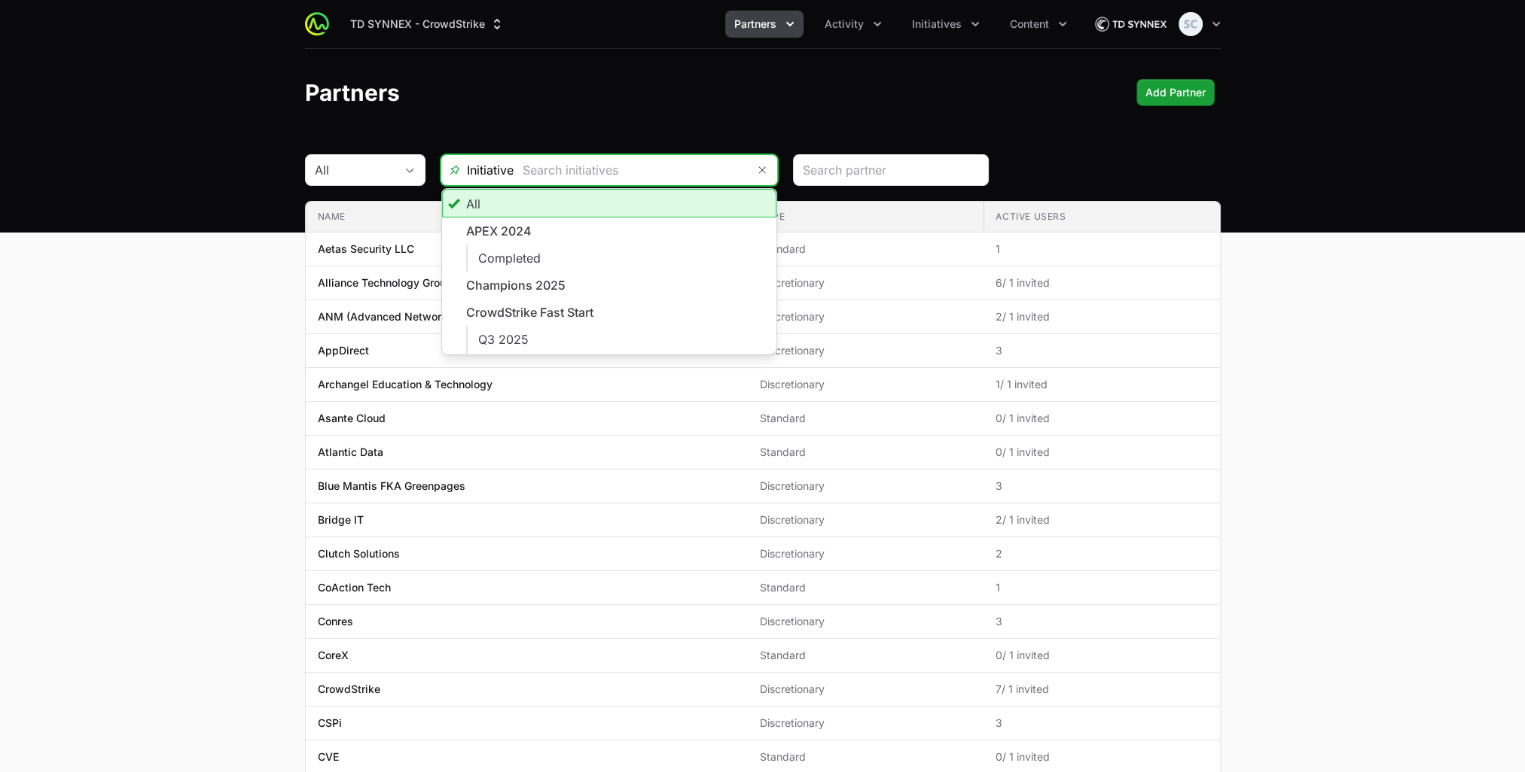
click at [567, 178] on input "text" at bounding box center [629, 170] width 233 height 30
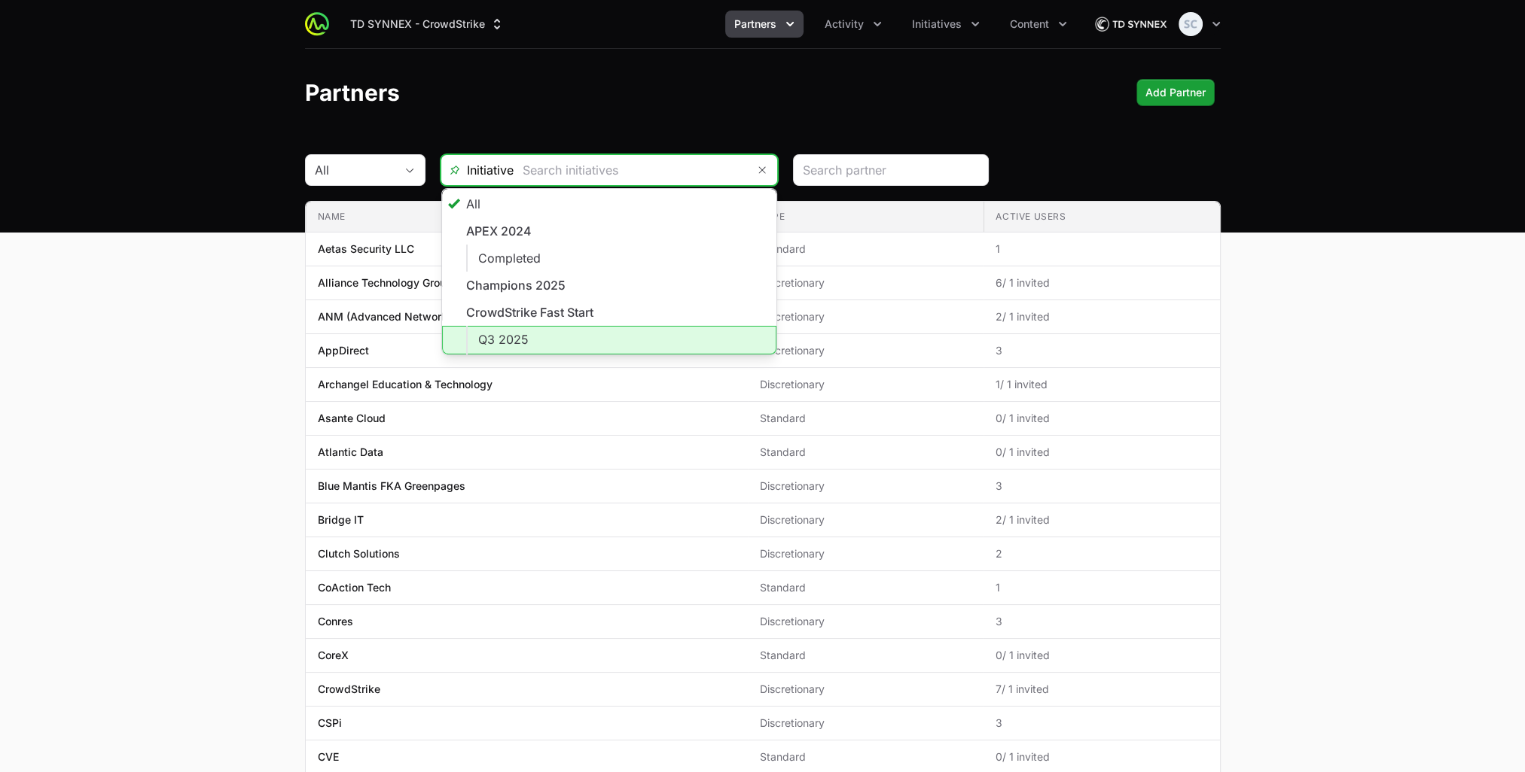
click at [564, 336] on li "Q3 2025" at bounding box center [609, 340] width 334 height 29
type input "Q3 2025"
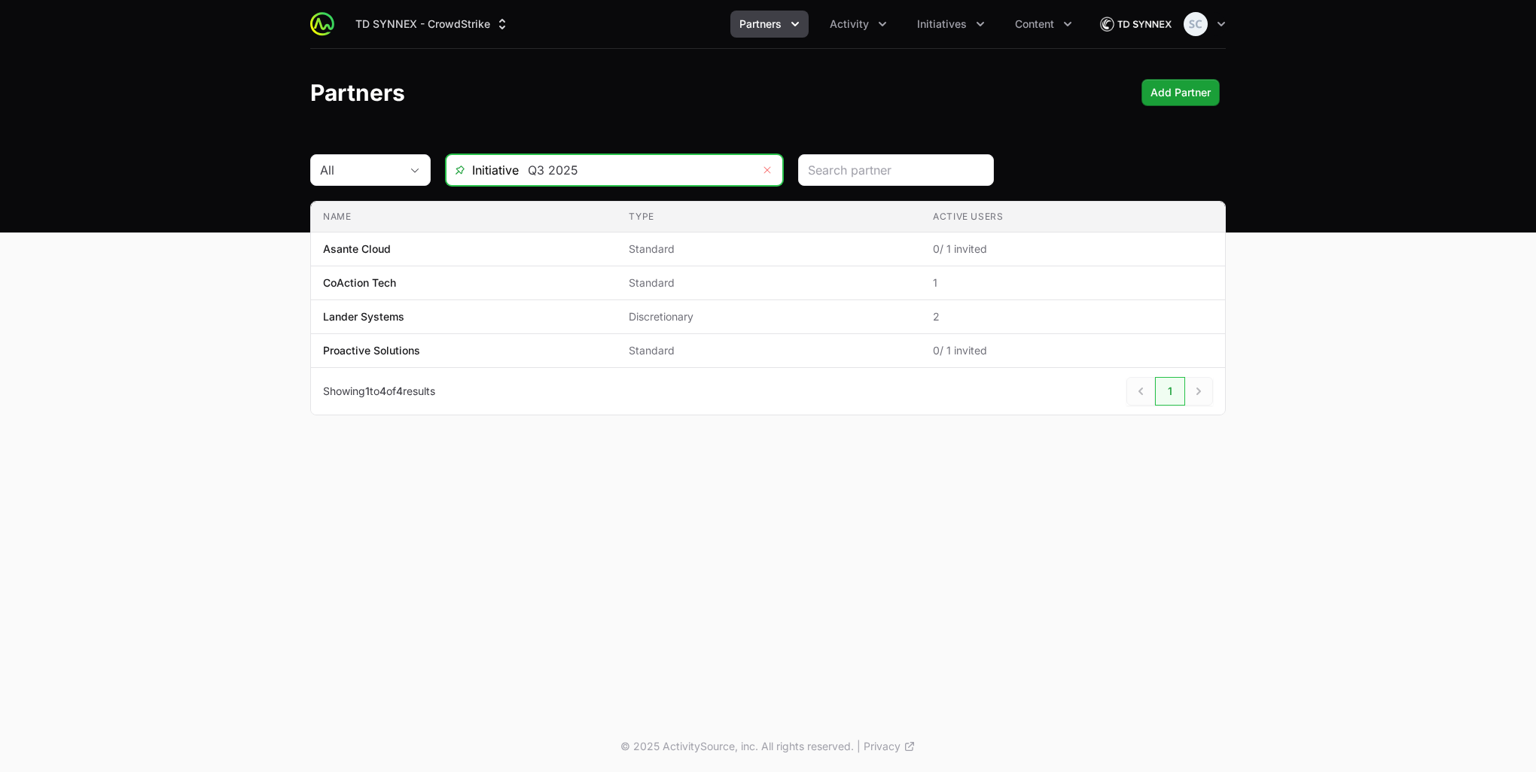
click at [765, 169] on icon "Remove" at bounding box center [767, 170] width 9 height 12
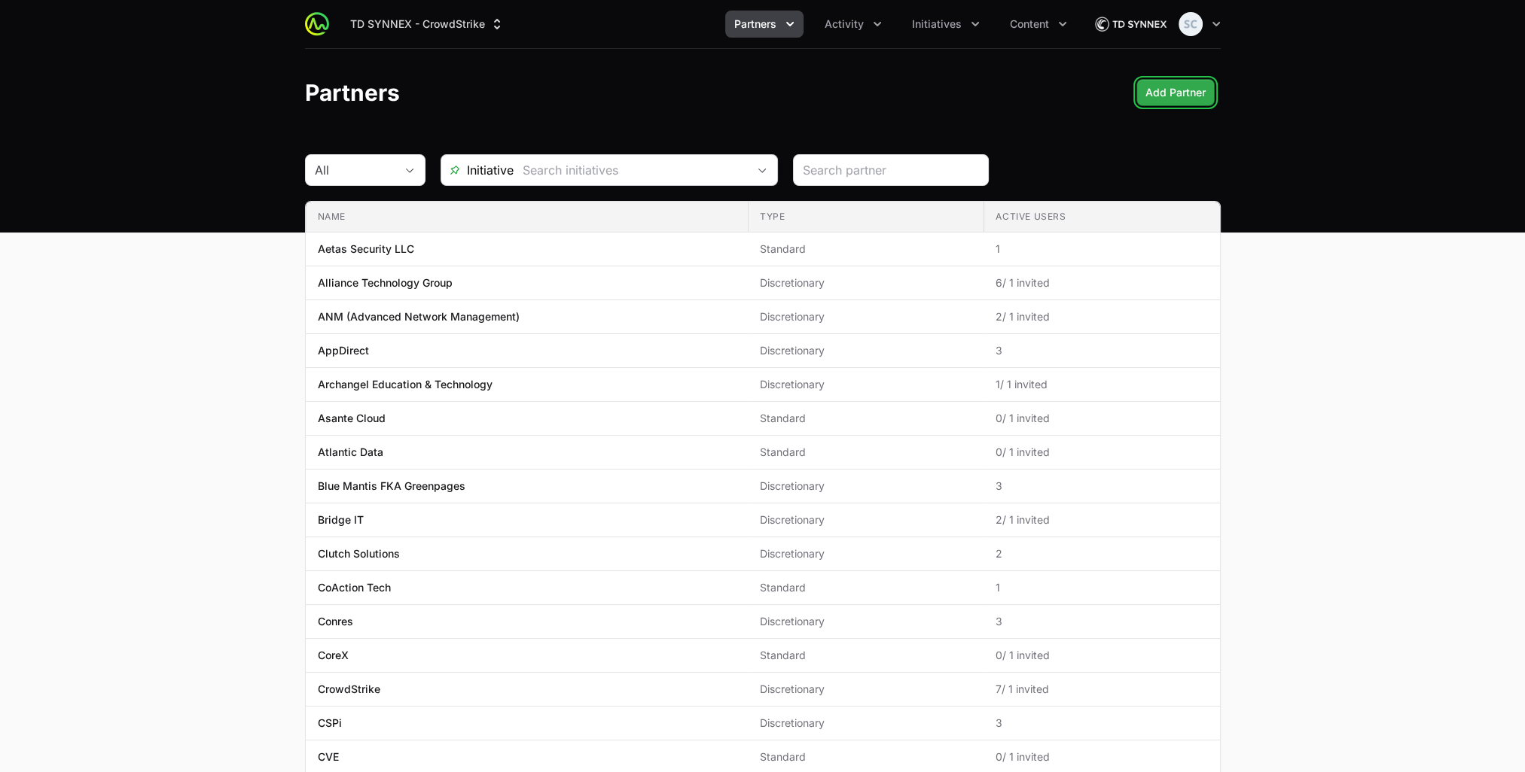
click at [1178, 93] on span "Add Partner" at bounding box center [1175, 93] width 60 height 18
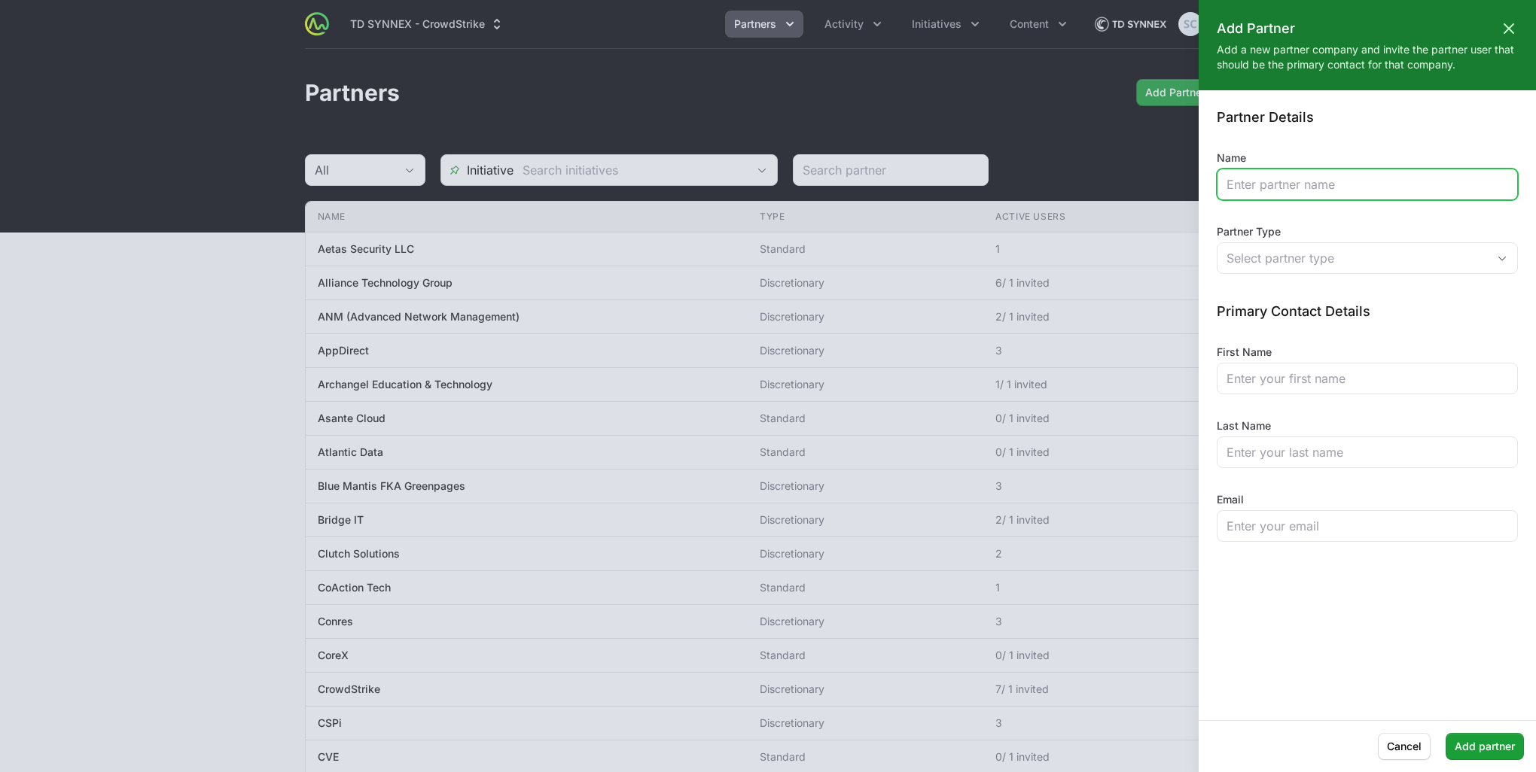
click at [1262, 188] on input "Name" at bounding box center [1367, 184] width 282 height 18
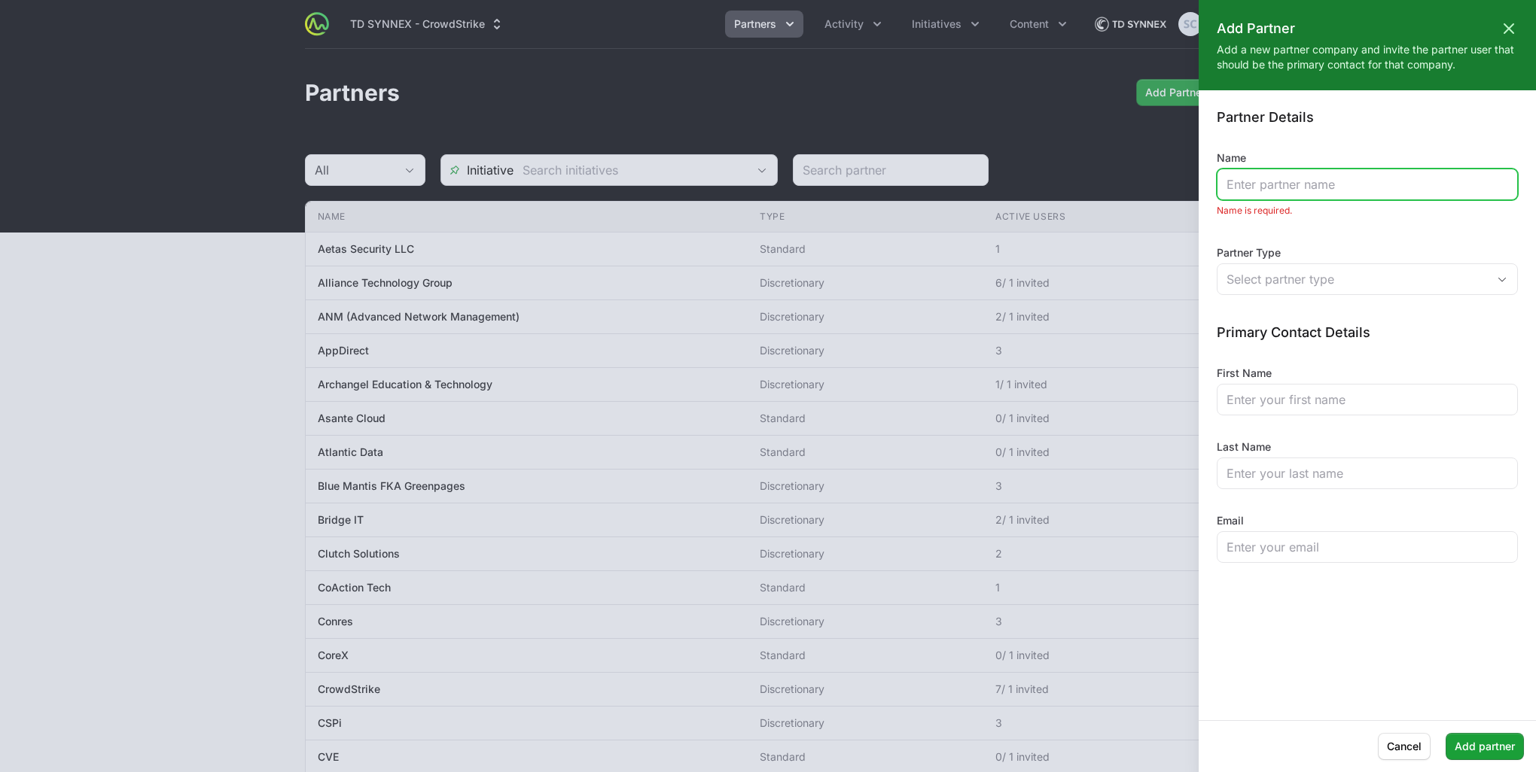
click at [1341, 177] on input "Name" at bounding box center [1367, 184] width 282 height 18
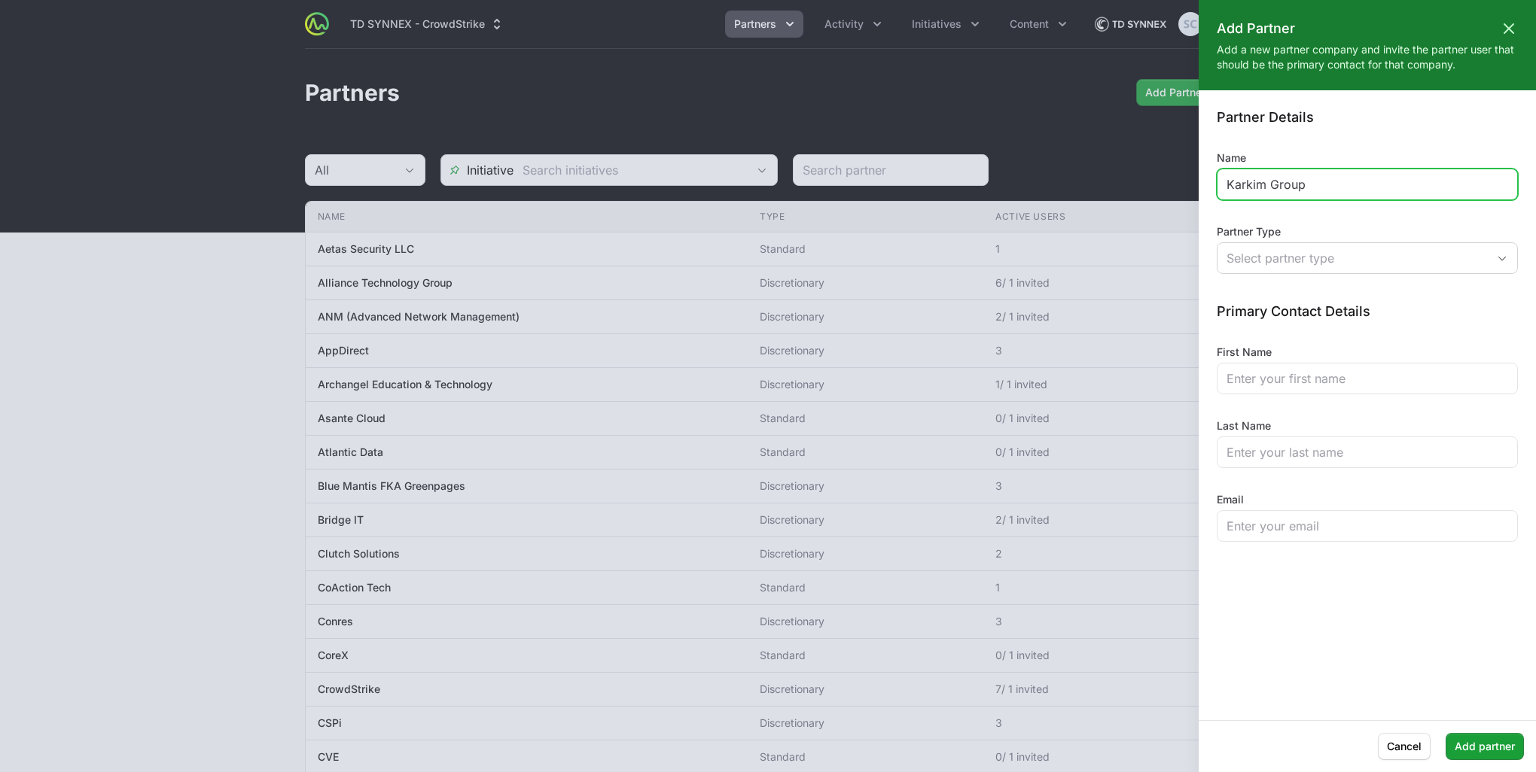
type input "Karkim Group"
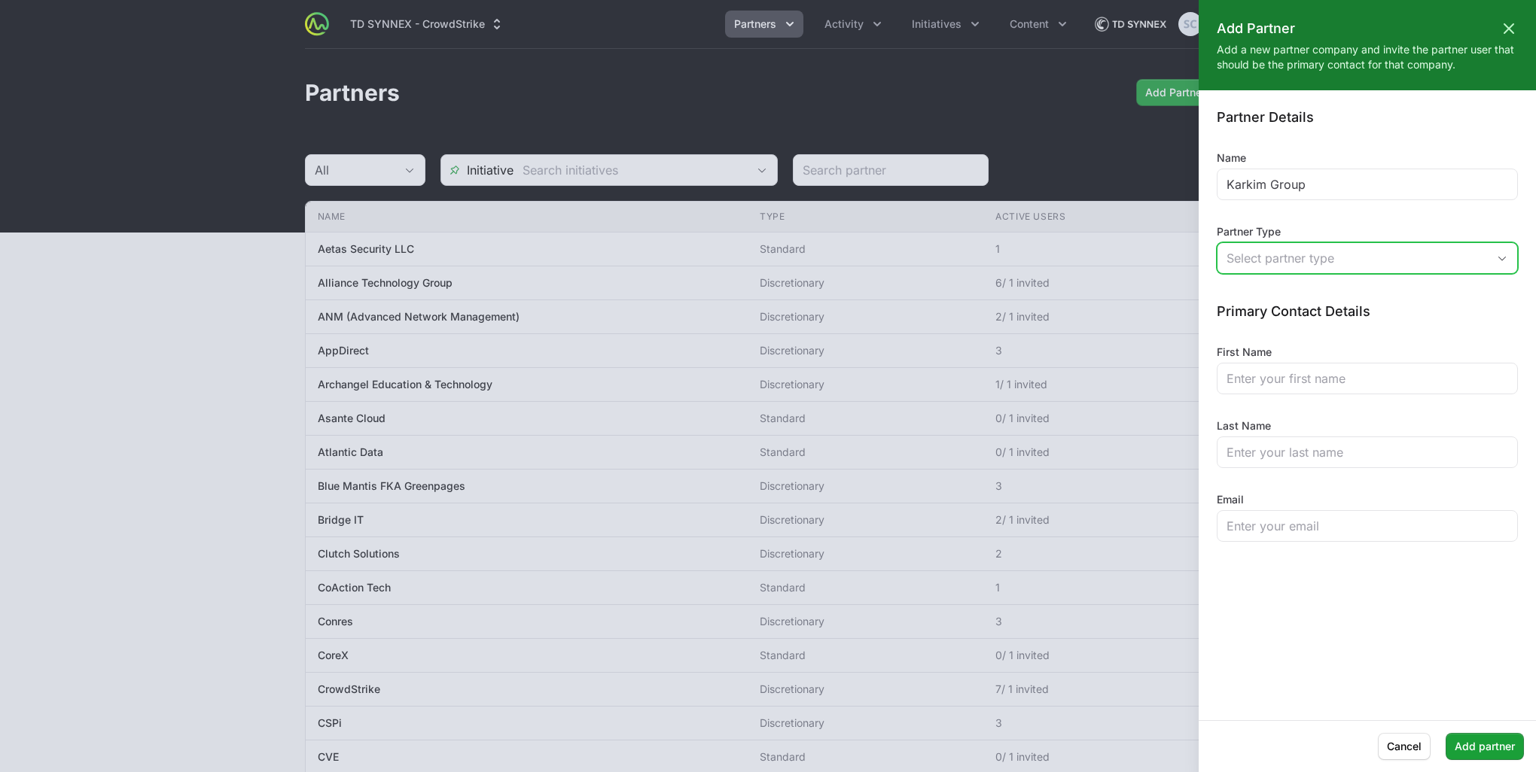
click at [1398, 254] on div "Select partner type" at bounding box center [1356, 258] width 260 height 18
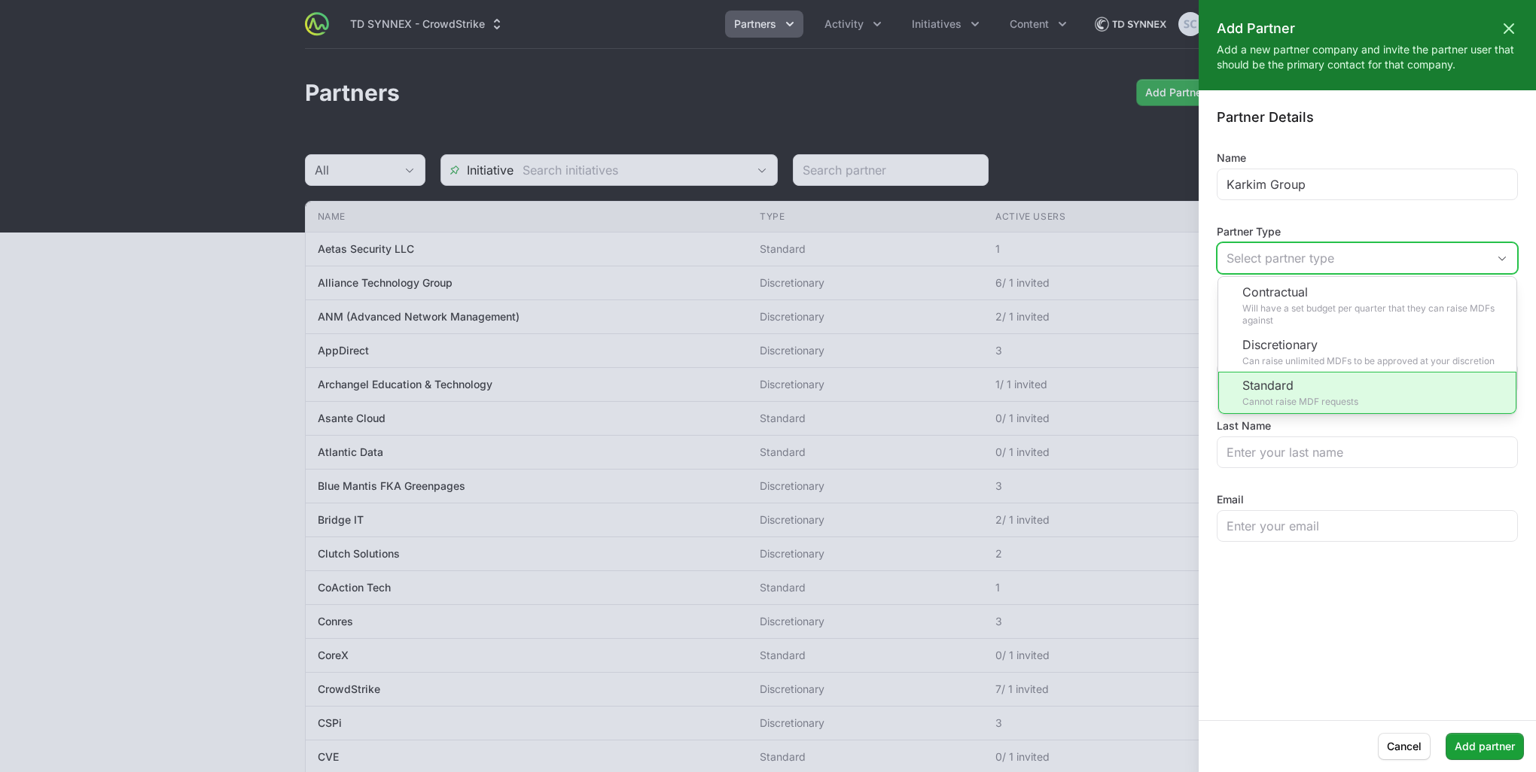
click at [1362, 387] on li "Standard Cannot raise MDF requests" at bounding box center [1367, 393] width 298 height 42
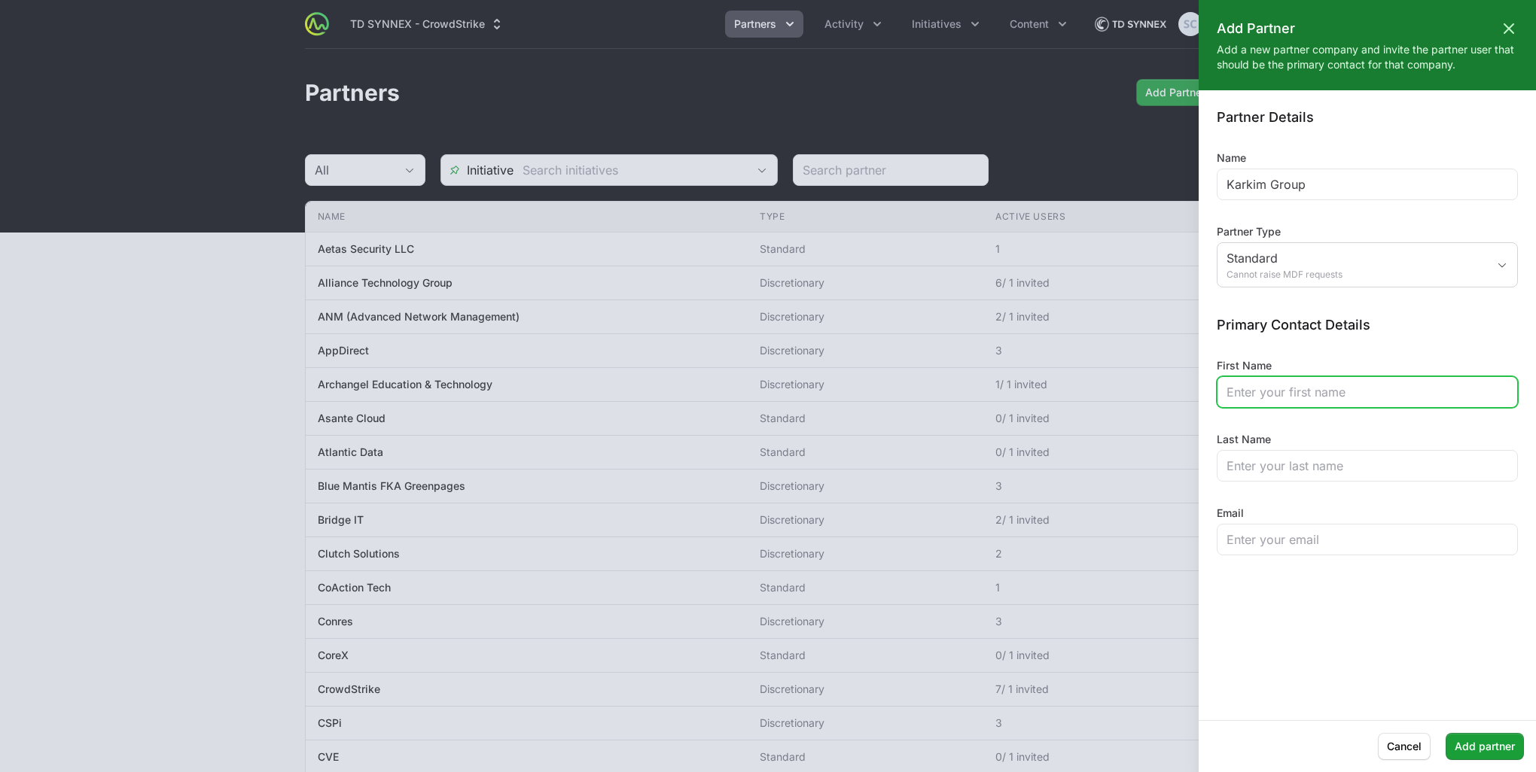
click at [1334, 394] on input "First Name" at bounding box center [1367, 392] width 282 height 18
type input "[PERSON_NAME]"
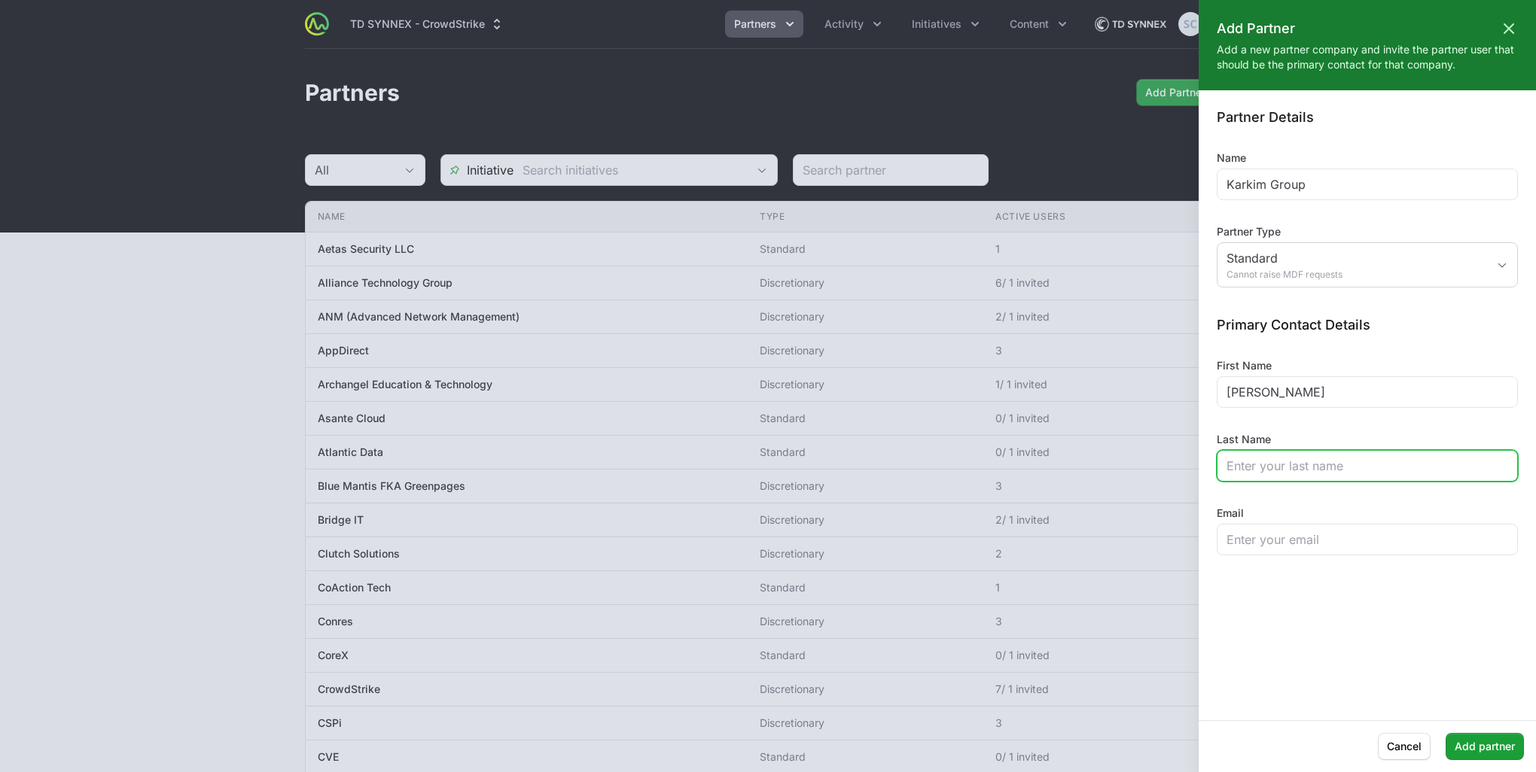
click at [1311, 457] on input "Last Name" at bounding box center [1367, 466] width 282 height 18
type input "[PERSON_NAME]"
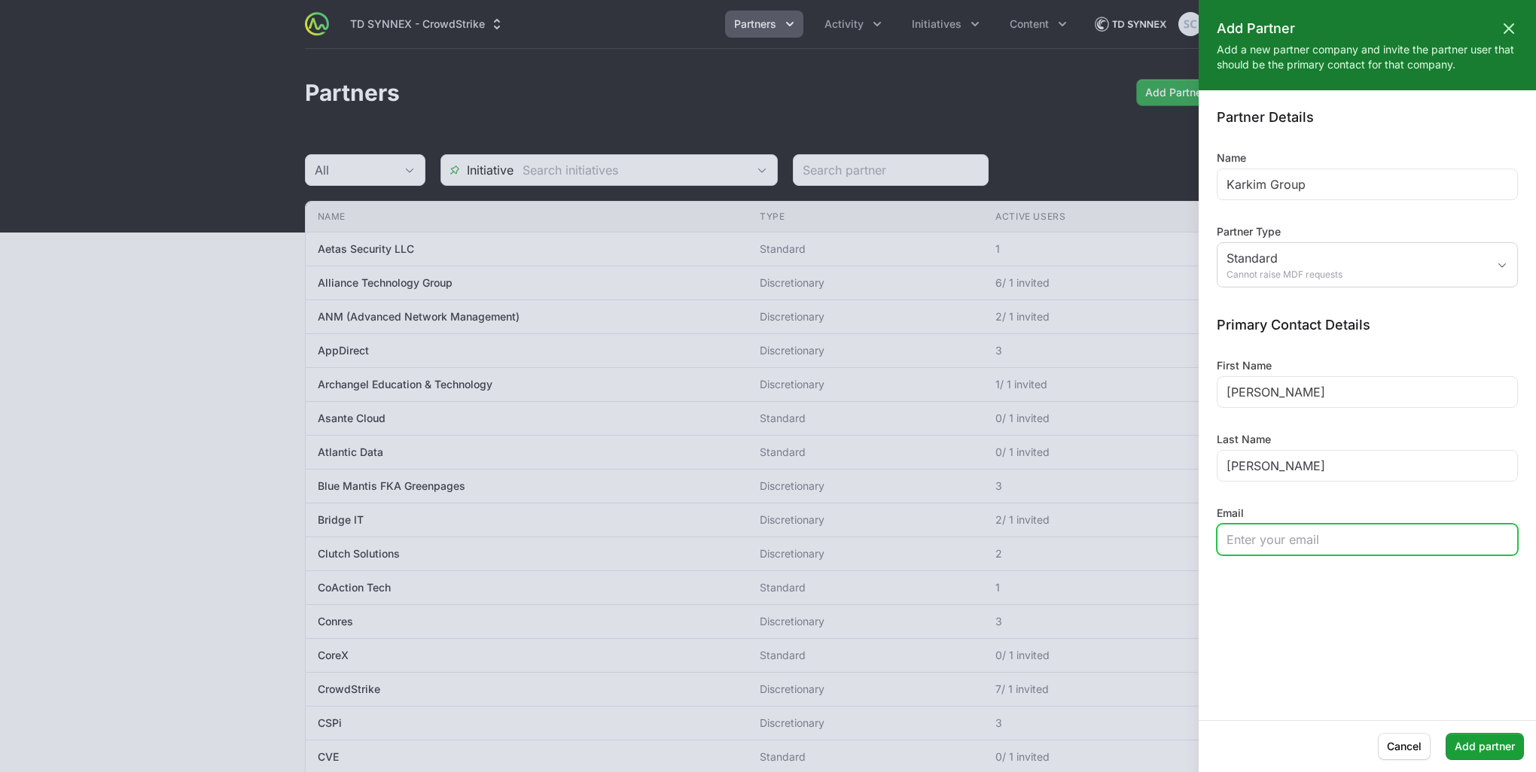
click at [1280, 531] on input "Email" at bounding box center [1367, 540] width 282 height 18
click at [1343, 531] on input "Email" at bounding box center [1367, 540] width 282 height 18
paste input "[EMAIL_ADDRESS][DOMAIN_NAME]"
type input "[EMAIL_ADDRESS][DOMAIN_NAME]"
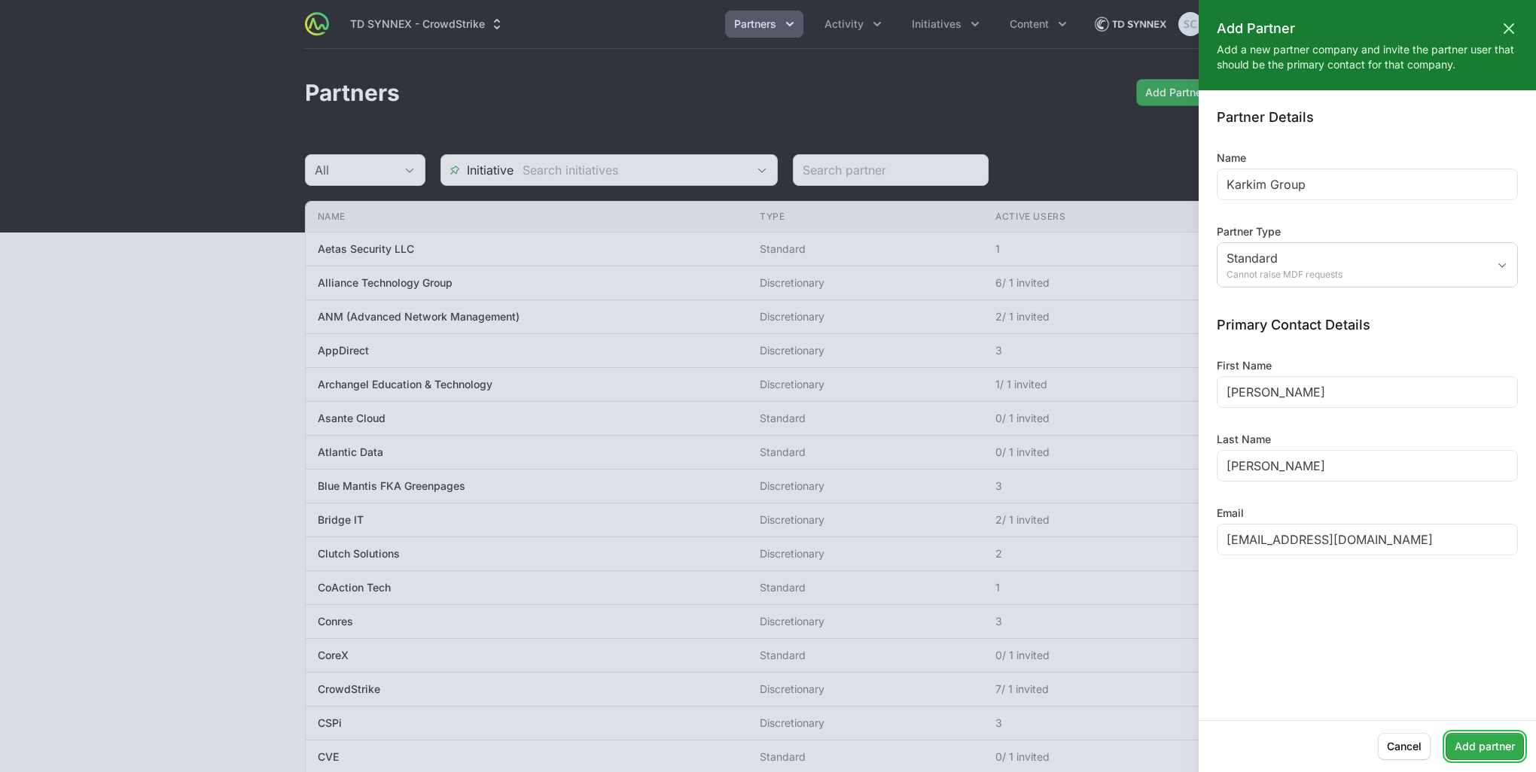
click at [1485, 747] on span "Add partner" at bounding box center [1485, 747] width 60 height 18
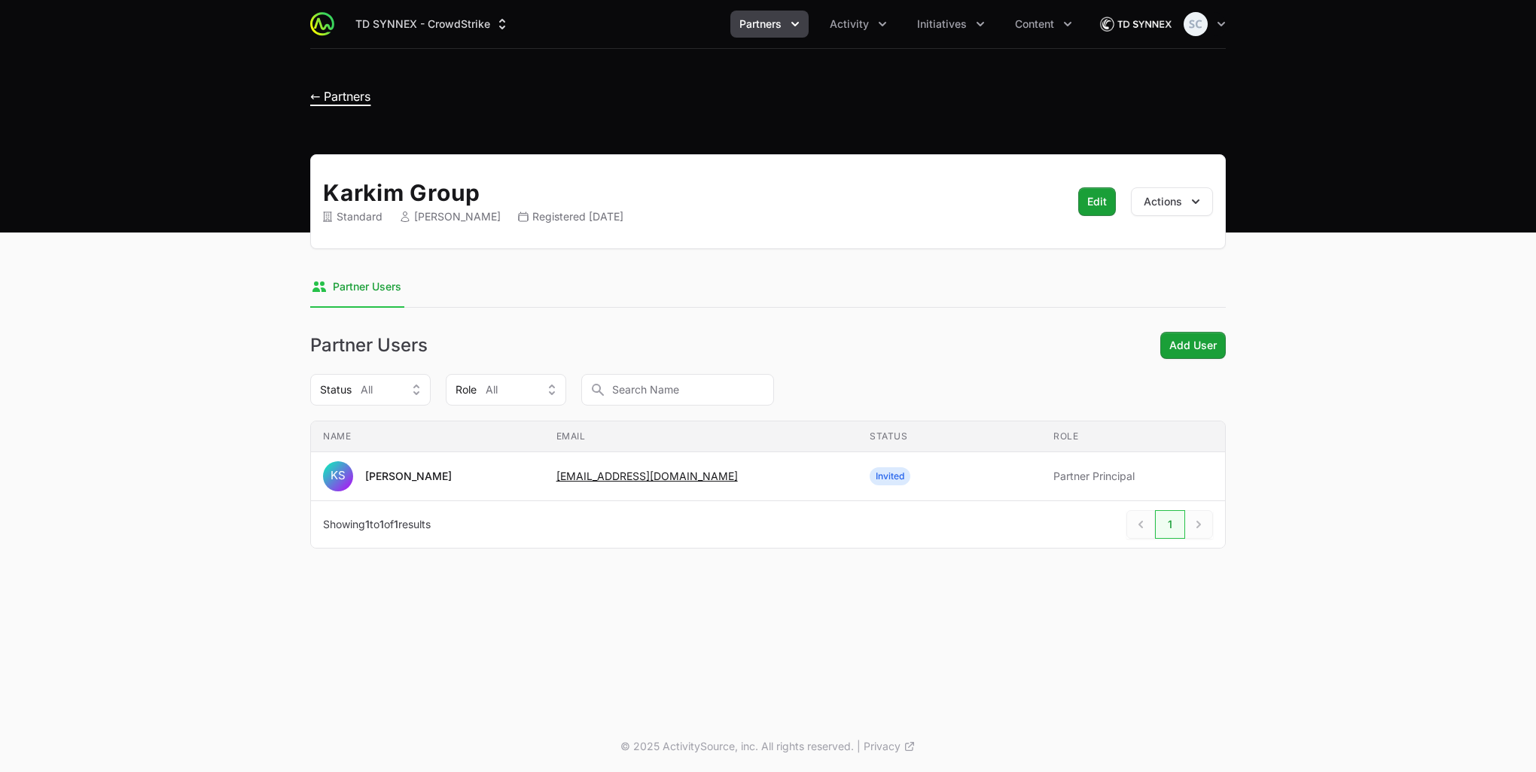
click at [344, 100] on span "← Partners" at bounding box center [340, 96] width 60 height 15
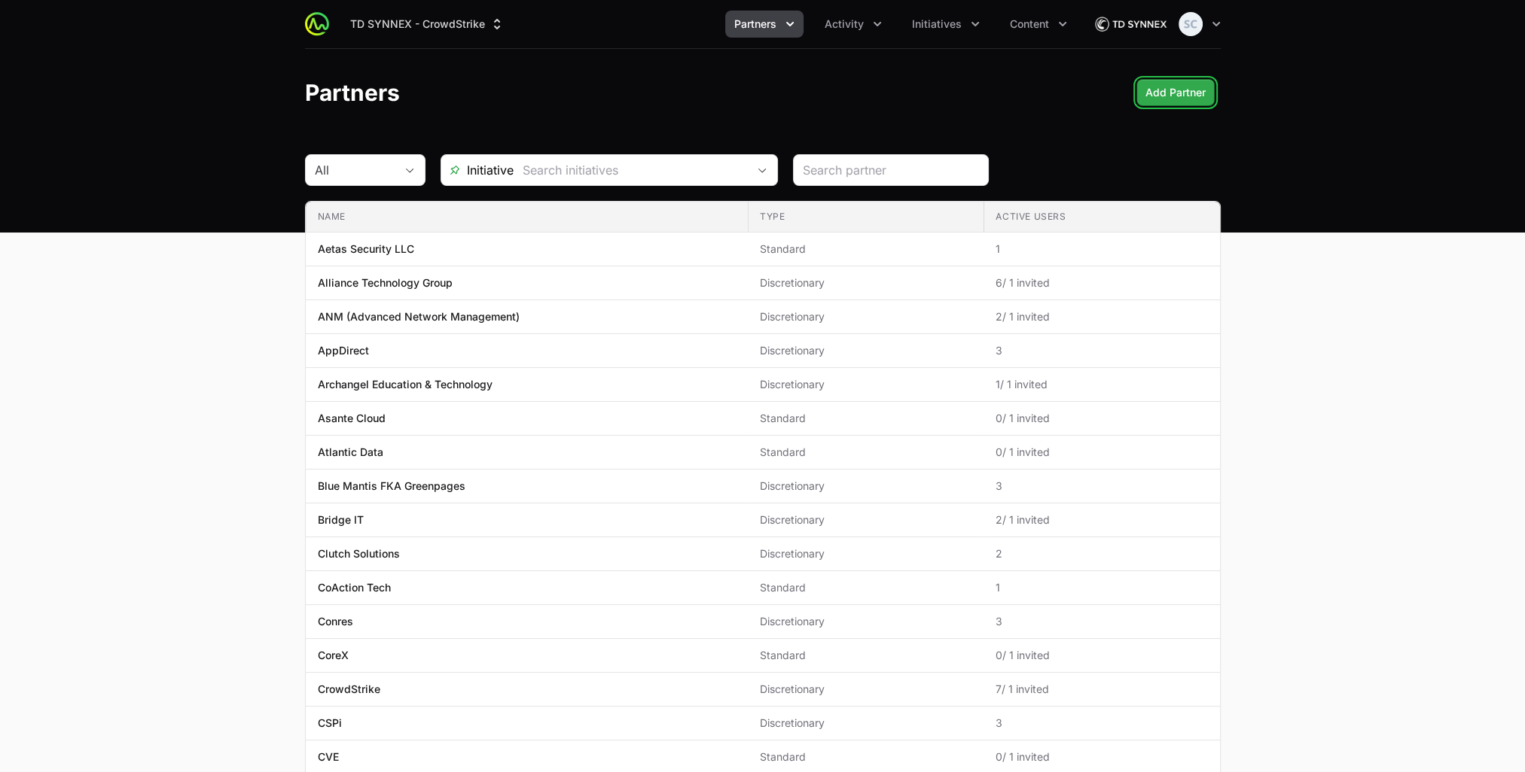
click at [1156, 92] on span "Add Partner" at bounding box center [1175, 93] width 60 height 18
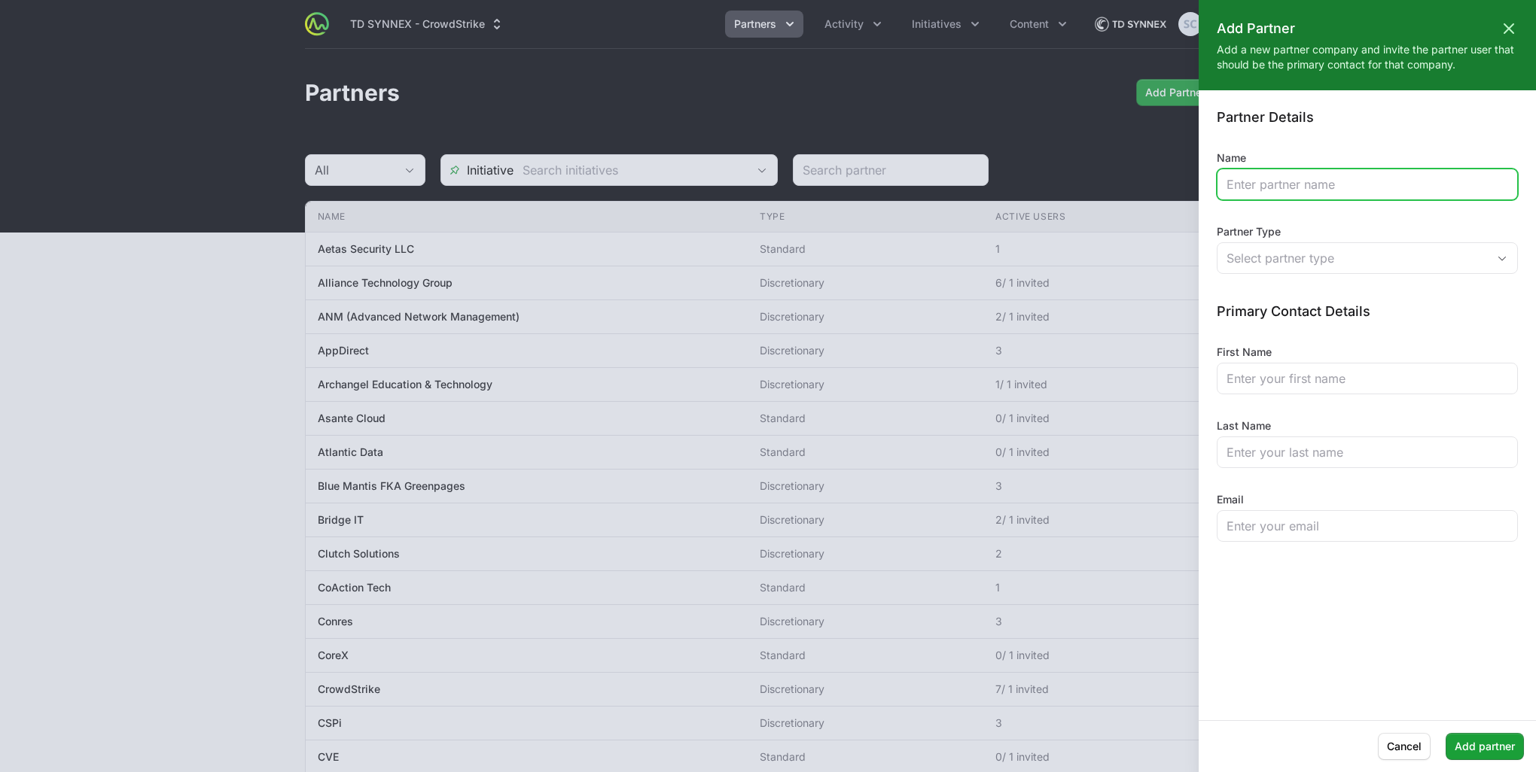
click at [1277, 190] on input "Name" at bounding box center [1367, 184] width 282 height 18
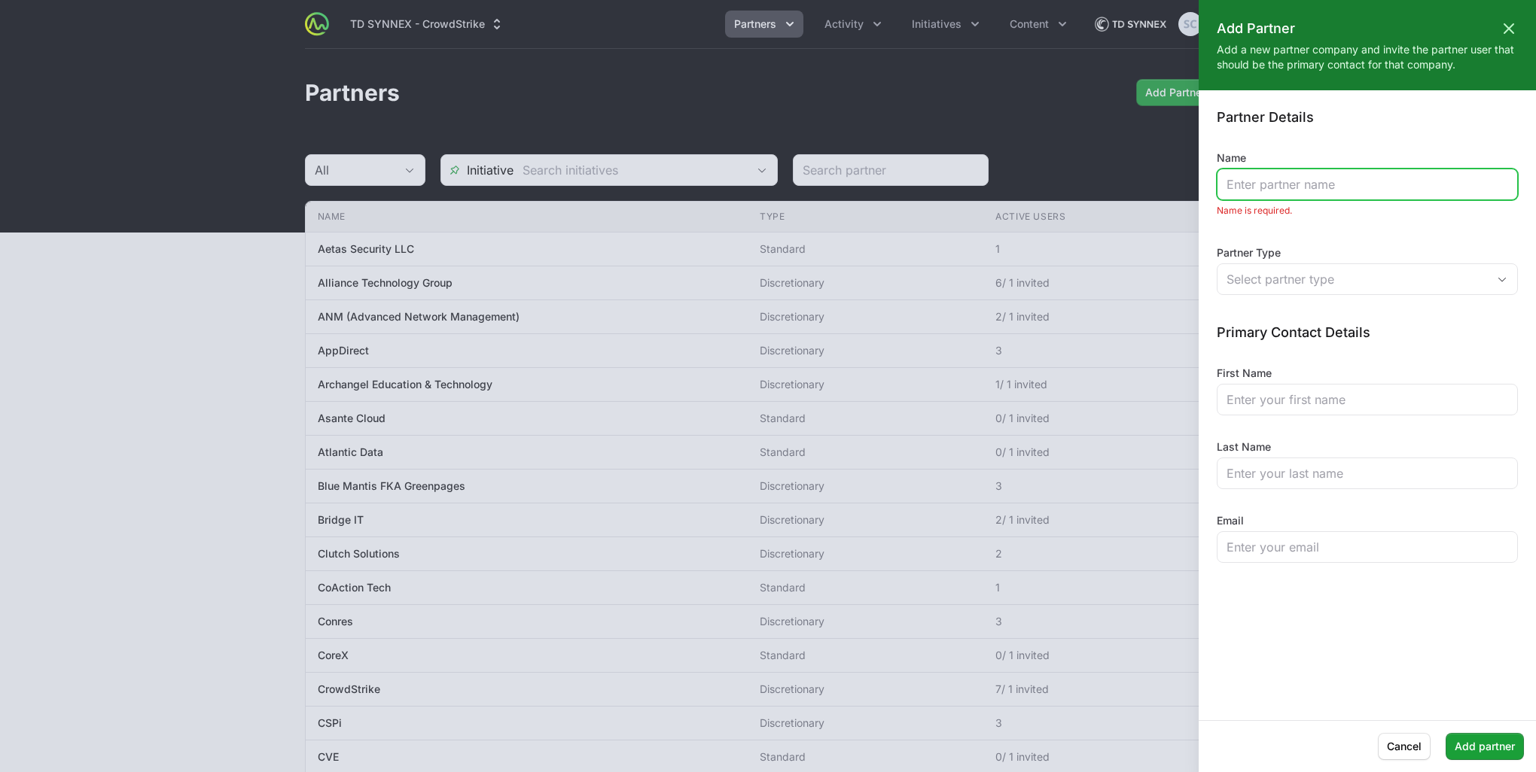
click at [1299, 188] on input "Name" at bounding box center [1367, 184] width 282 height 18
paste input "Novani LLC"
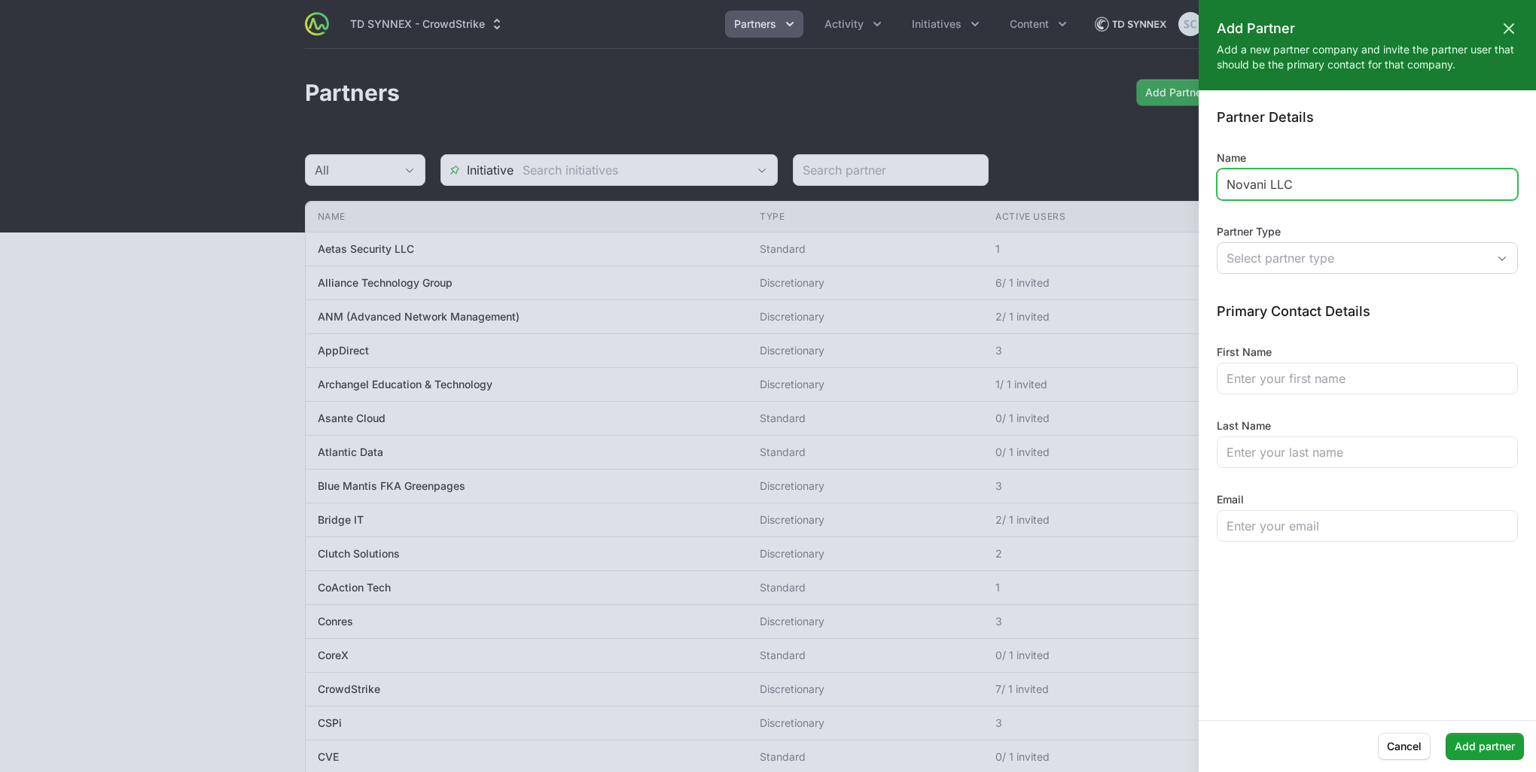
type input "Novani LLC"
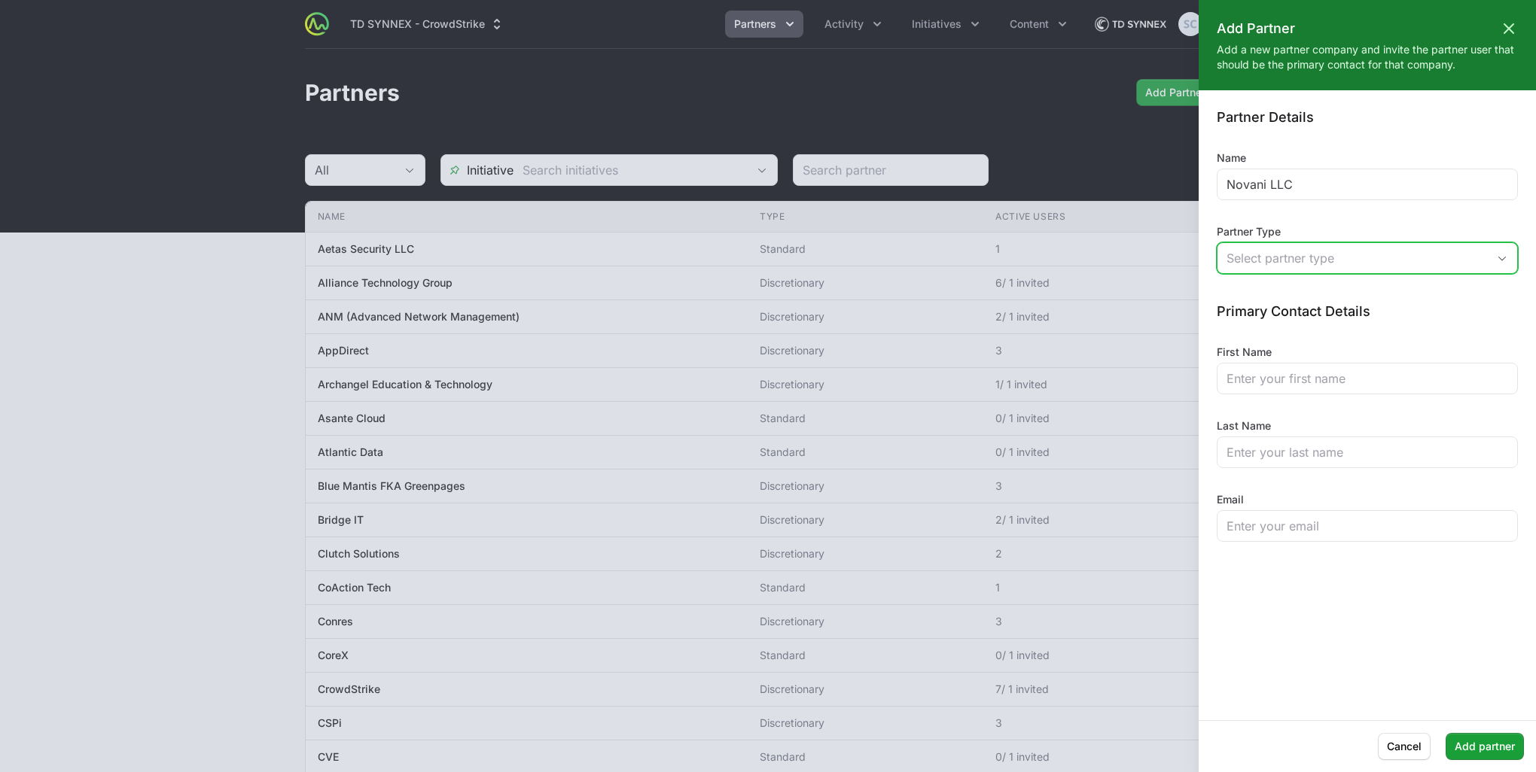
click at [1275, 255] on div "Select partner type" at bounding box center [1356, 258] width 260 height 18
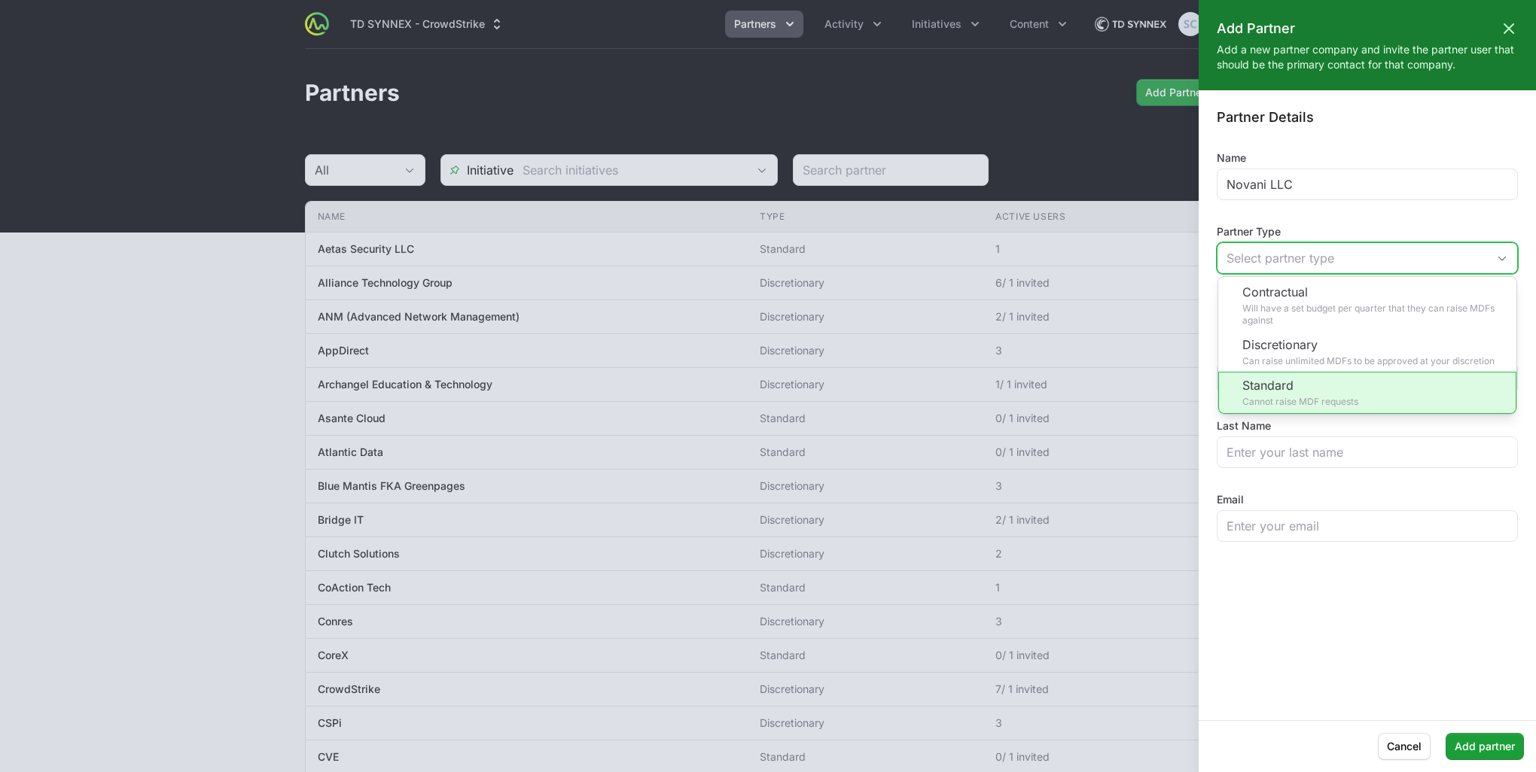
click at [1313, 374] on li "Standard Cannot raise MDF requests" at bounding box center [1367, 393] width 298 height 42
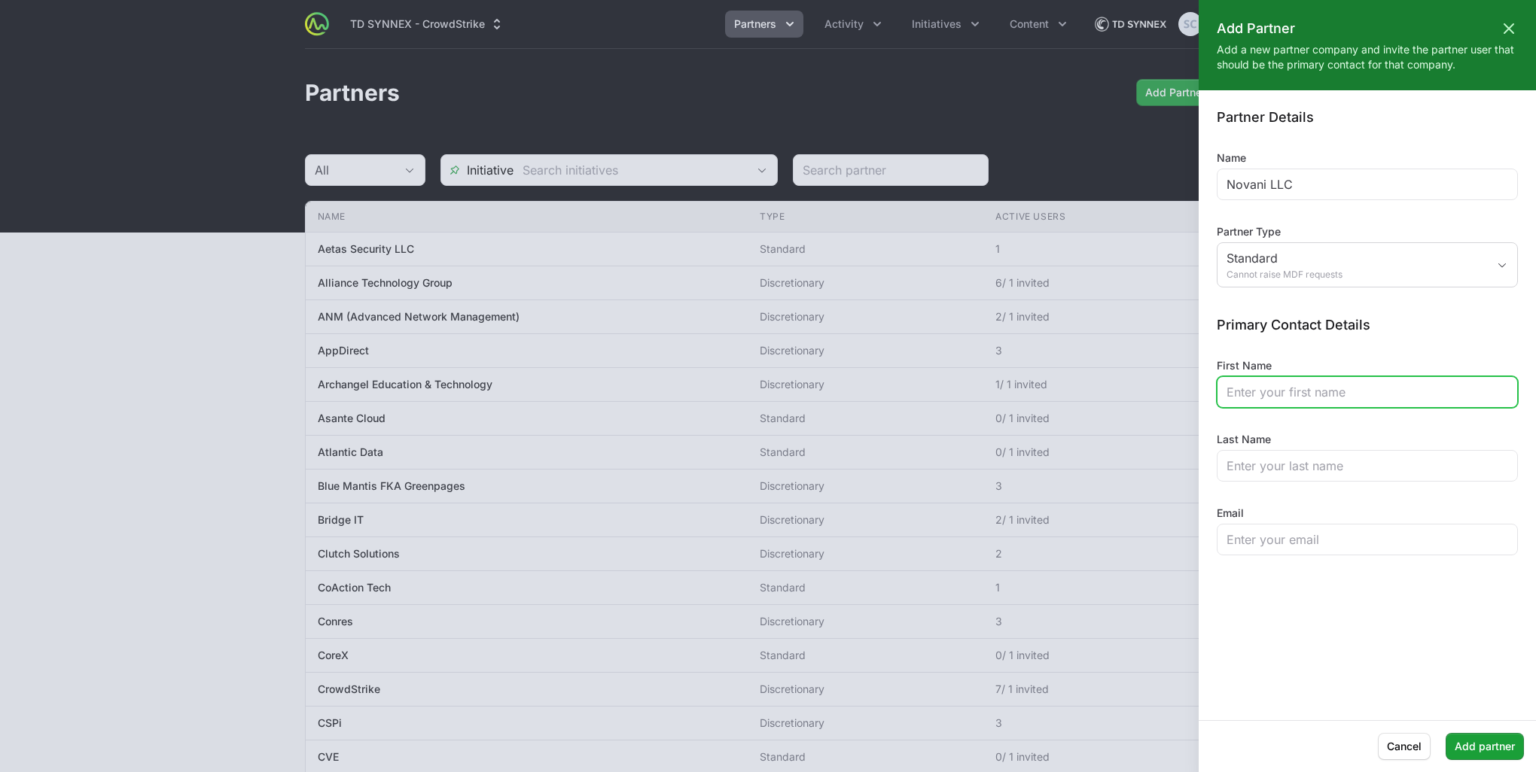
click at [1312, 390] on input "First Name" at bounding box center [1367, 392] width 282 height 18
type input "[PERSON_NAME]"
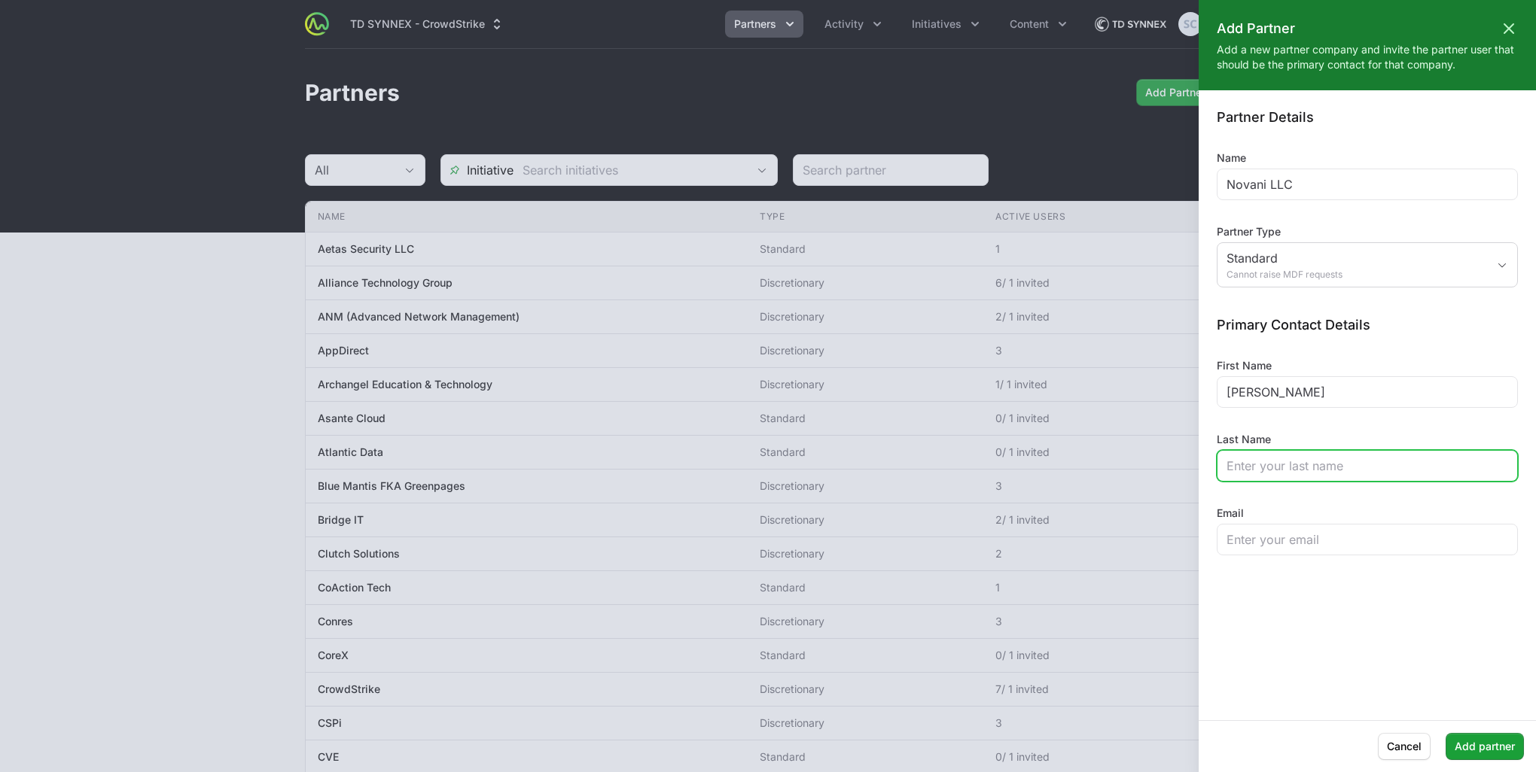
click at [1309, 459] on input "Last Name" at bounding box center [1367, 466] width 282 height 18
type input "Andanar"
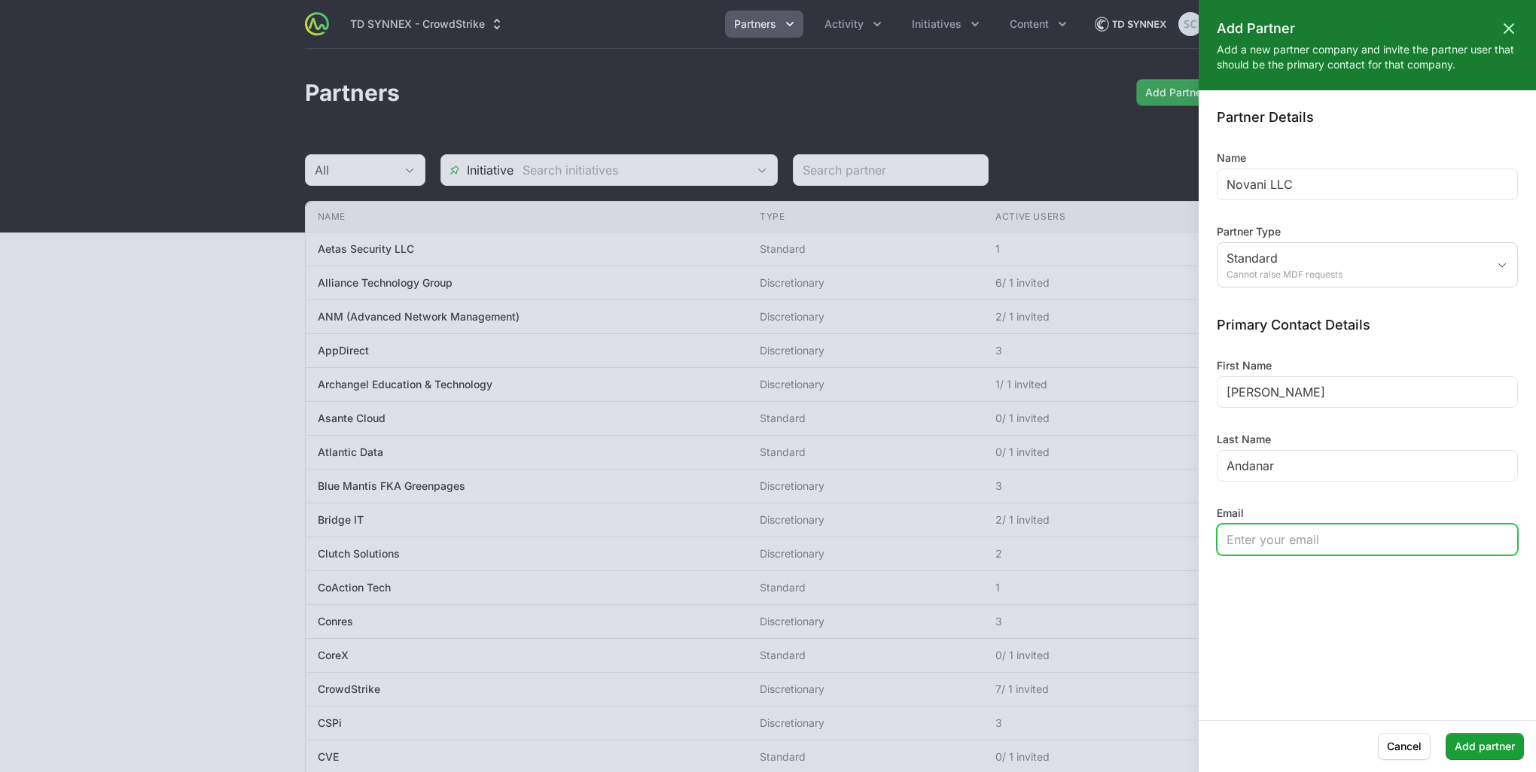
click at [1297, 545] on input "Email" at bounding box center [1367, 540] width 282 height 18
click at [1317, 537] on input "Email" at bounding box center [1367, 540] width 282 height 18
paste input "[EMAIL_ADDRESS][DOMAIN_NAME]"
type input "[EMAIL_ADDRESS][DOMAIN_NAME]"
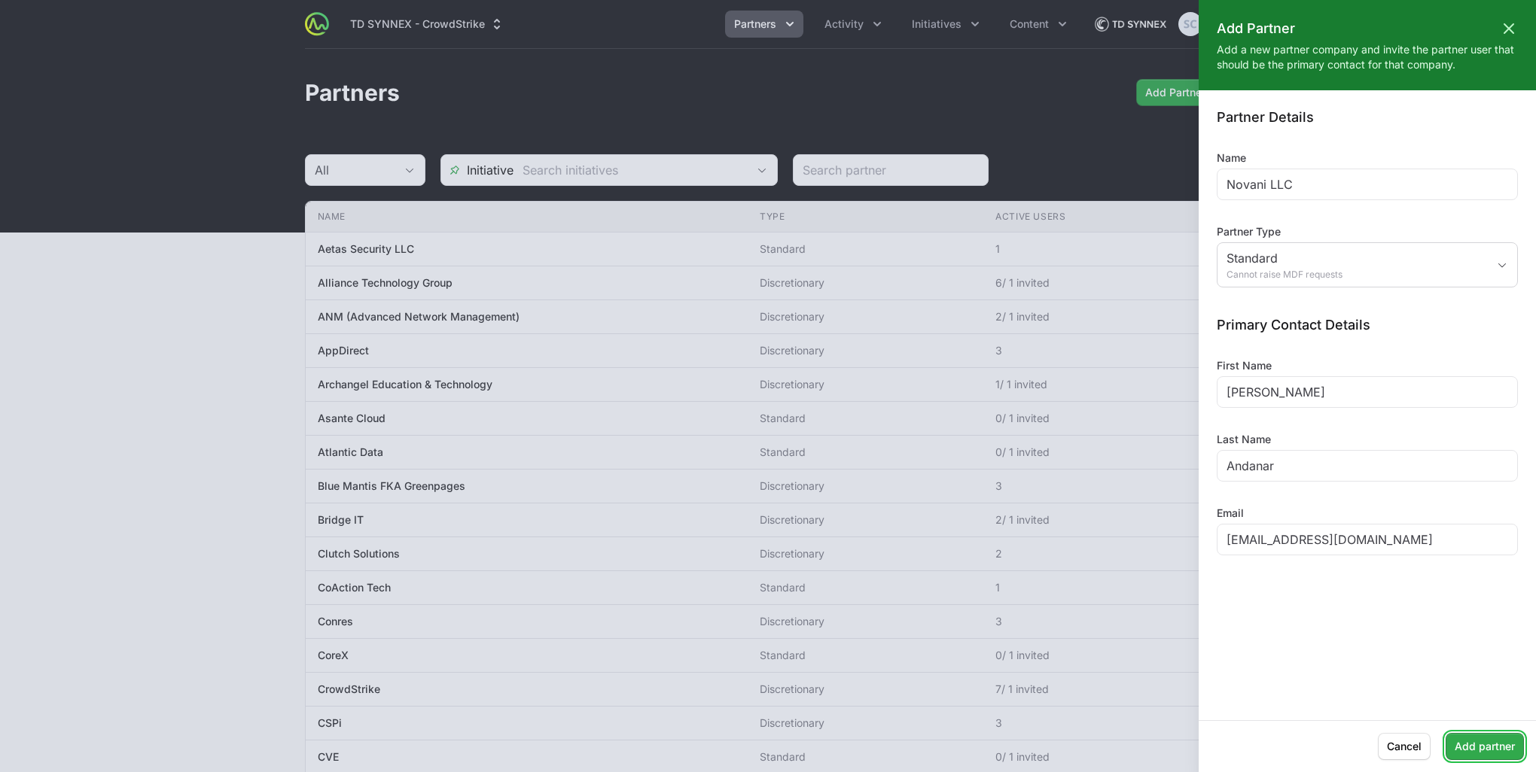
click at [1482, 746] on span "Add partner" at bounding box center [1485, 747] width 60 height 18
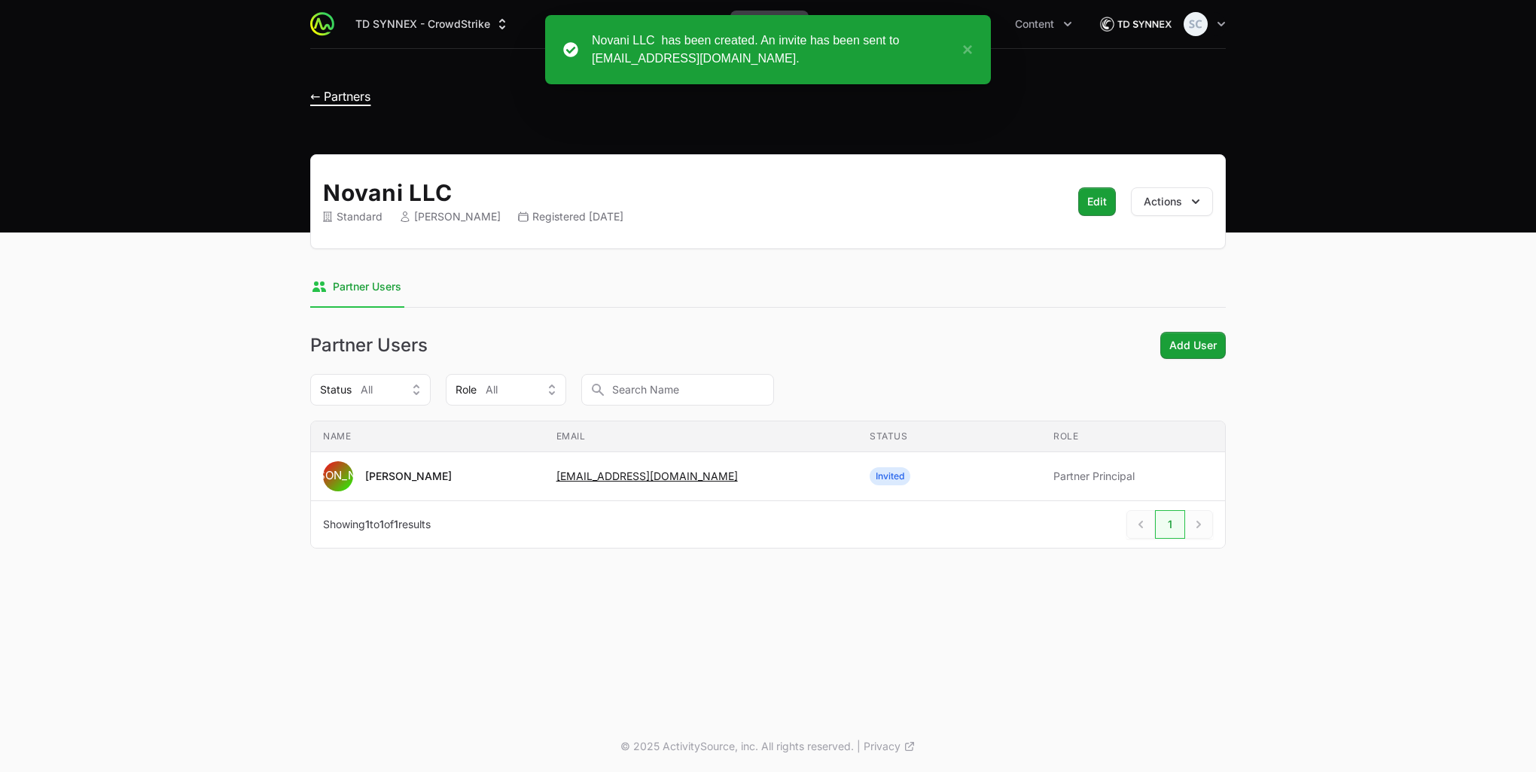
click at [334, 104] on span "← Partners" at bounding box center [340, 96] width 60 height 15
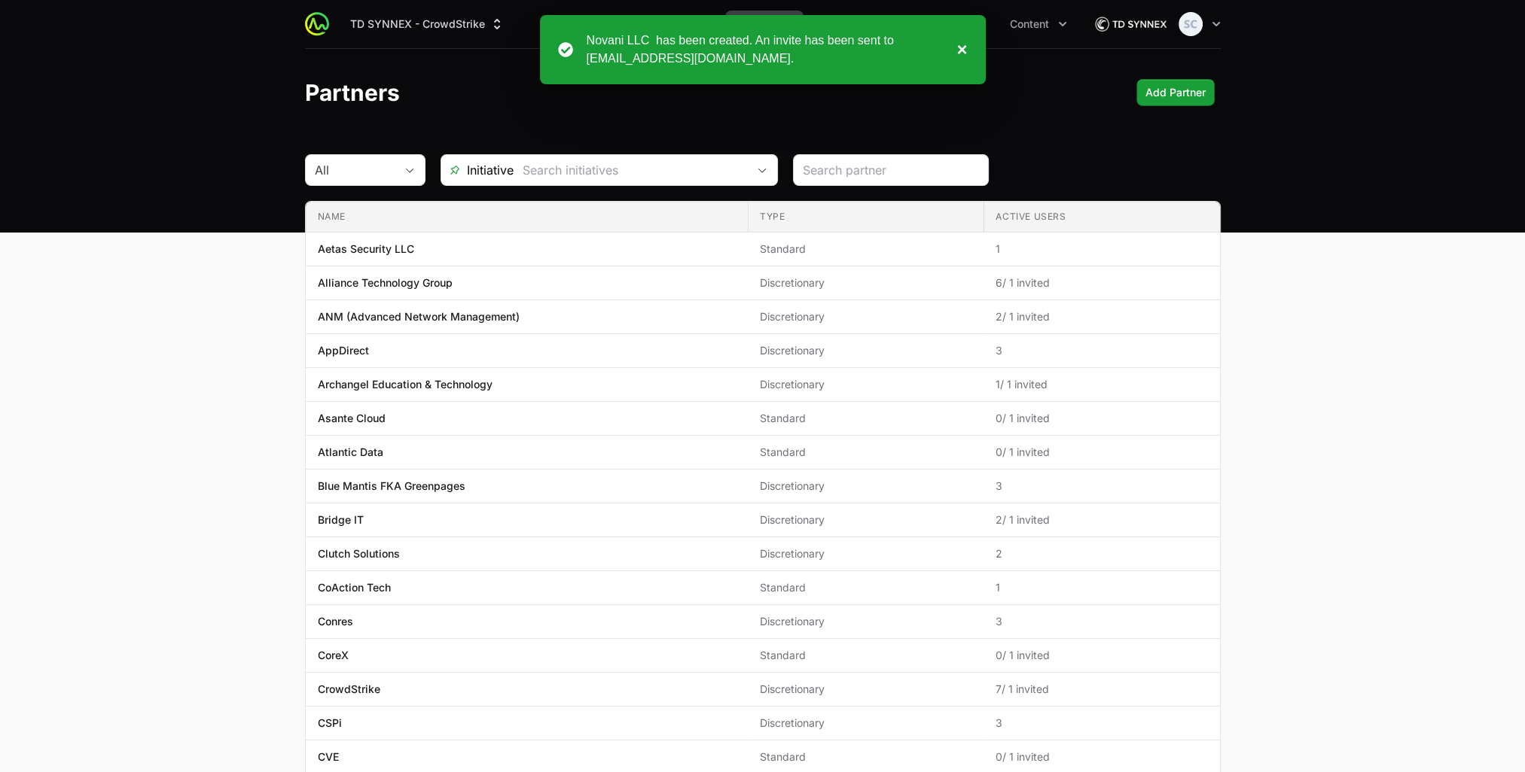
click at [959, 52] on button "×" at bounding box center [958, 50] width 18 height 36
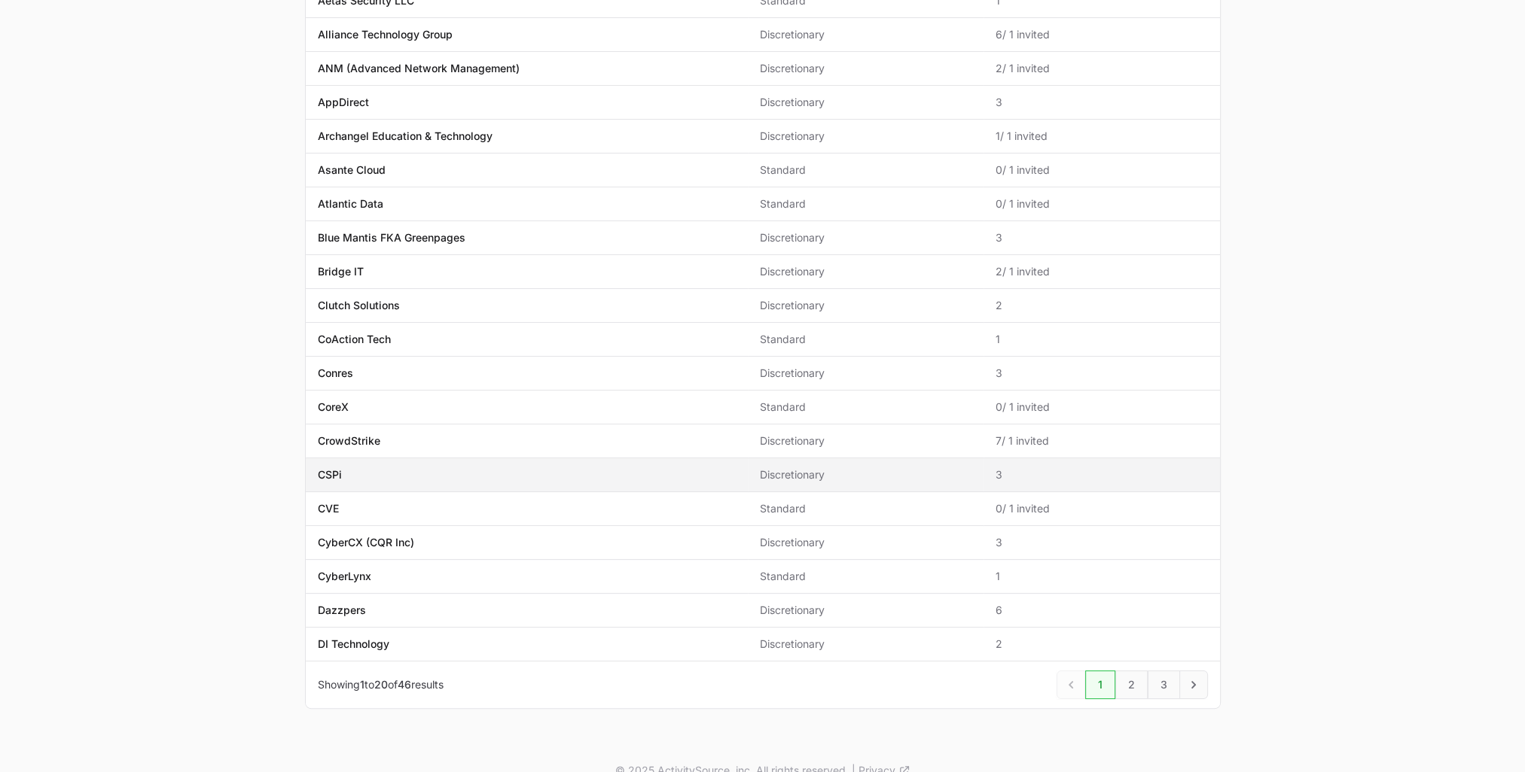
scroll to position [268, 0]
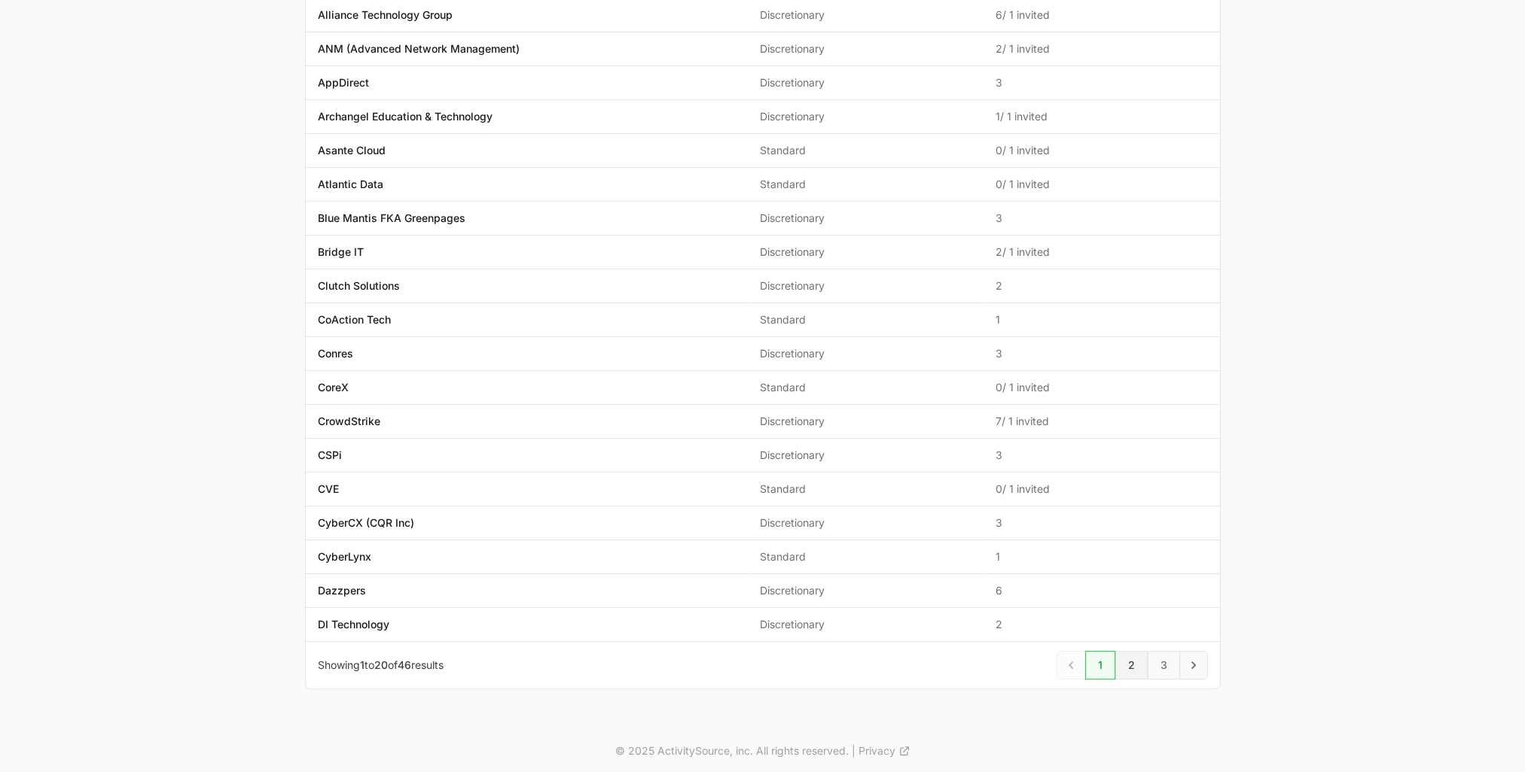
click at [1129, 664] on link "2" at bounding box center [1131, 665] width 32 height 29
